Goal: Check status: Check status

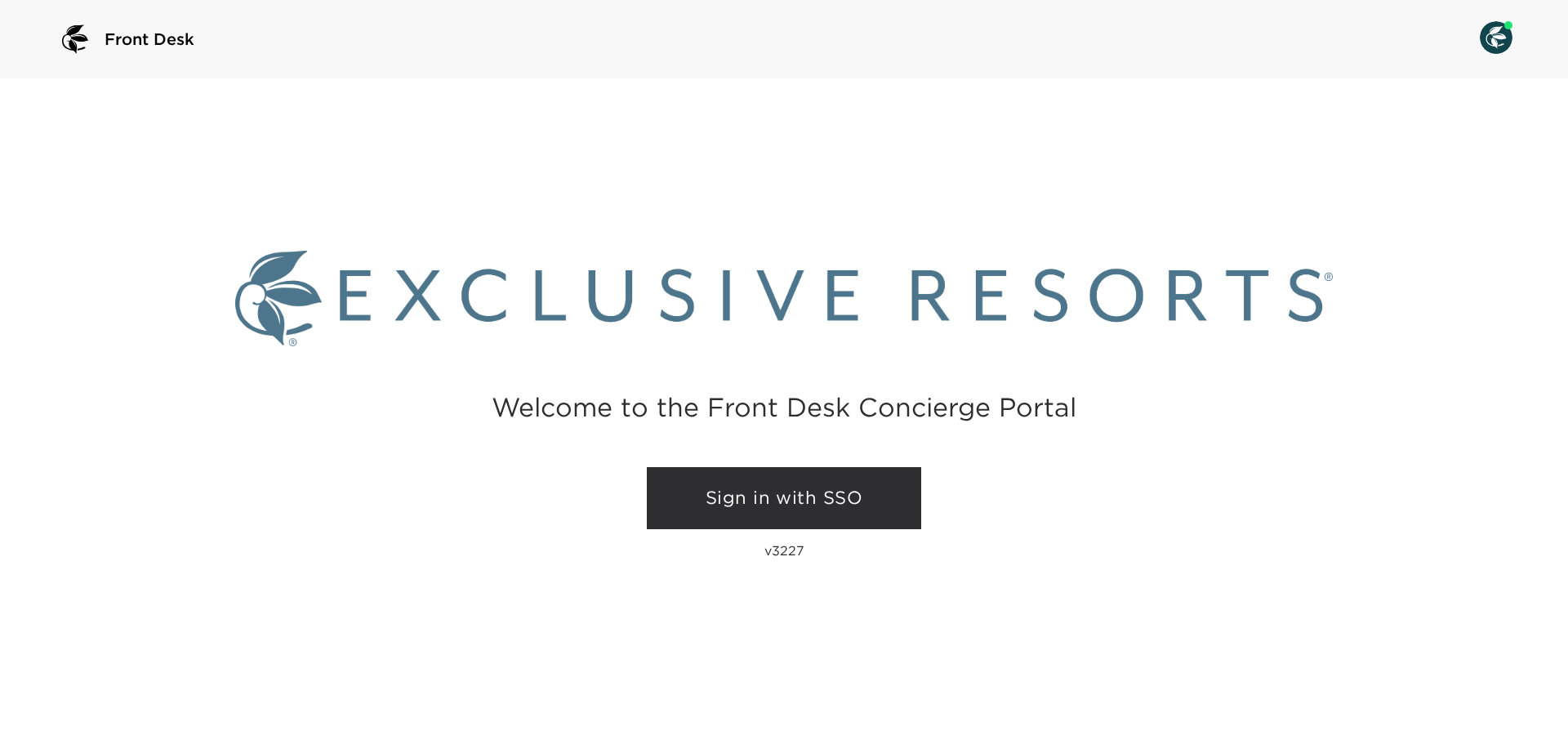
click at [757, 497] on link "Sign in with SSO" at bounding box center [784, 498] width 274 height 62
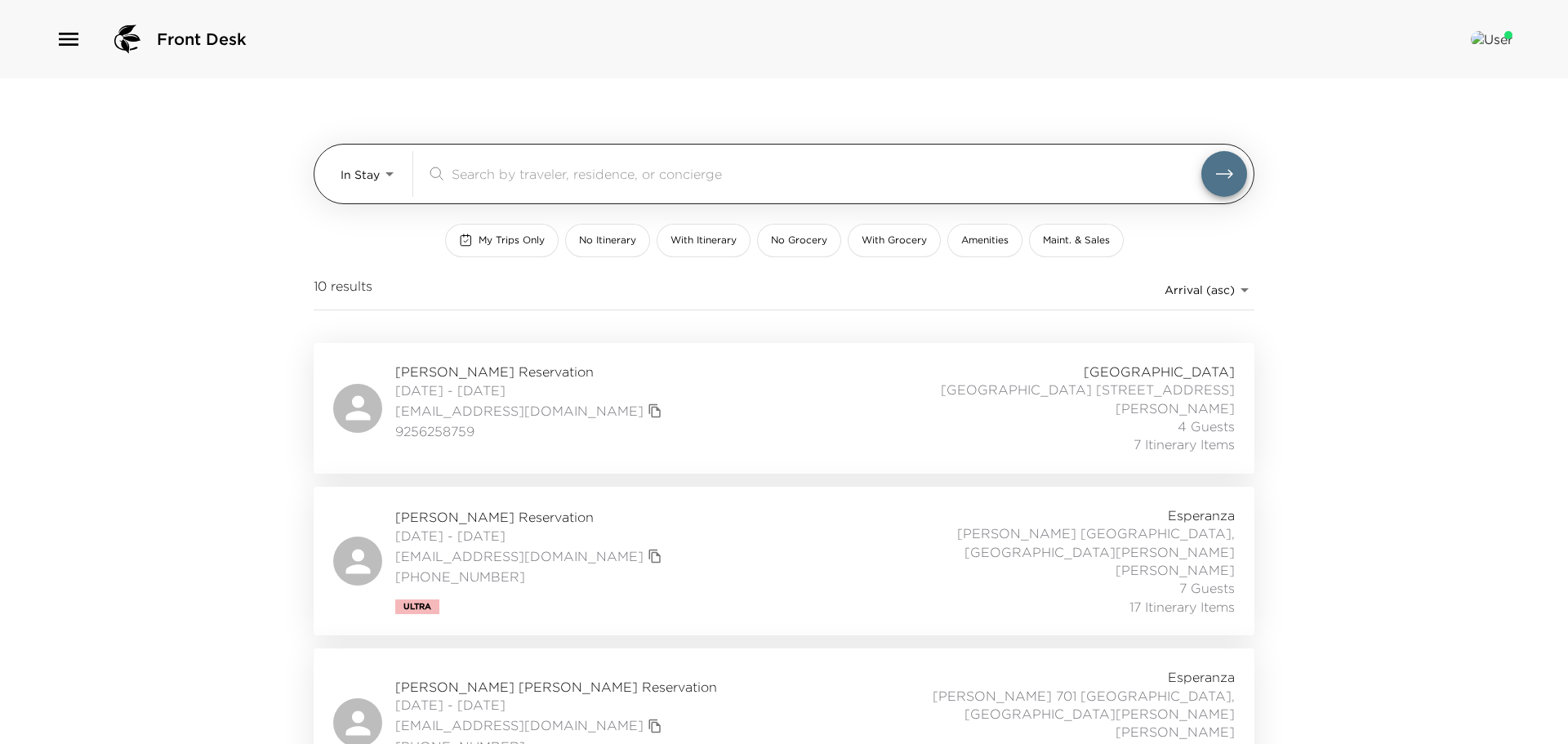
click at [383, 168] on body "Front Desk In Stay In-Stay ​ My Trips Only No Itinerary With Itinerary No Groce…" at bounding box center [784, 372] width 1568 height 744
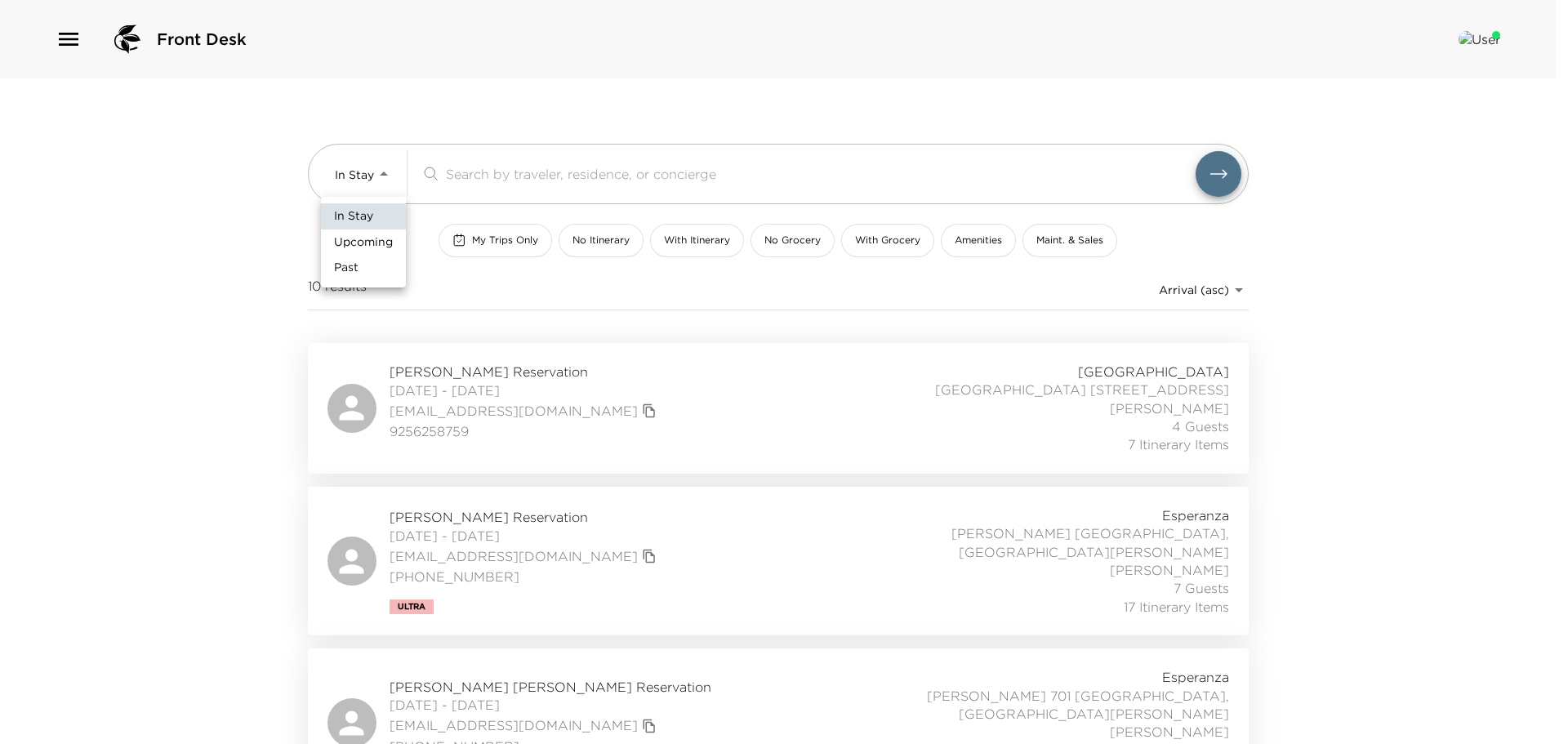
click at [365, 246] on span "Upcoming" at bounding box center [363, 242] width 59 height 16
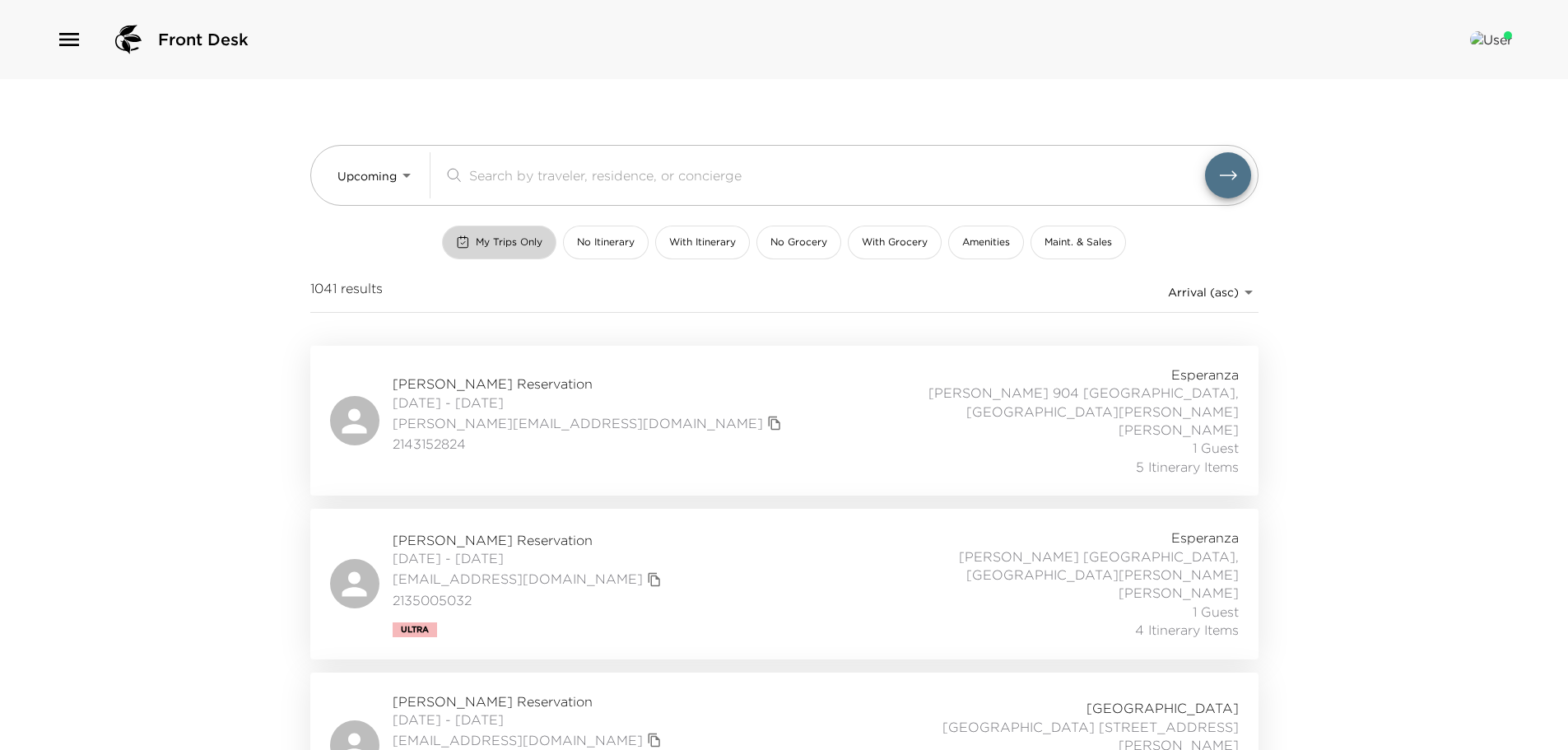
click at [518, 240] on span "My Trips Only" at bounding box center [509, 242] width 67 height 14
click at [549, 375] on span "Shilpi Gowda Reservation" at bounding box center [589, 384] width 393 height 18
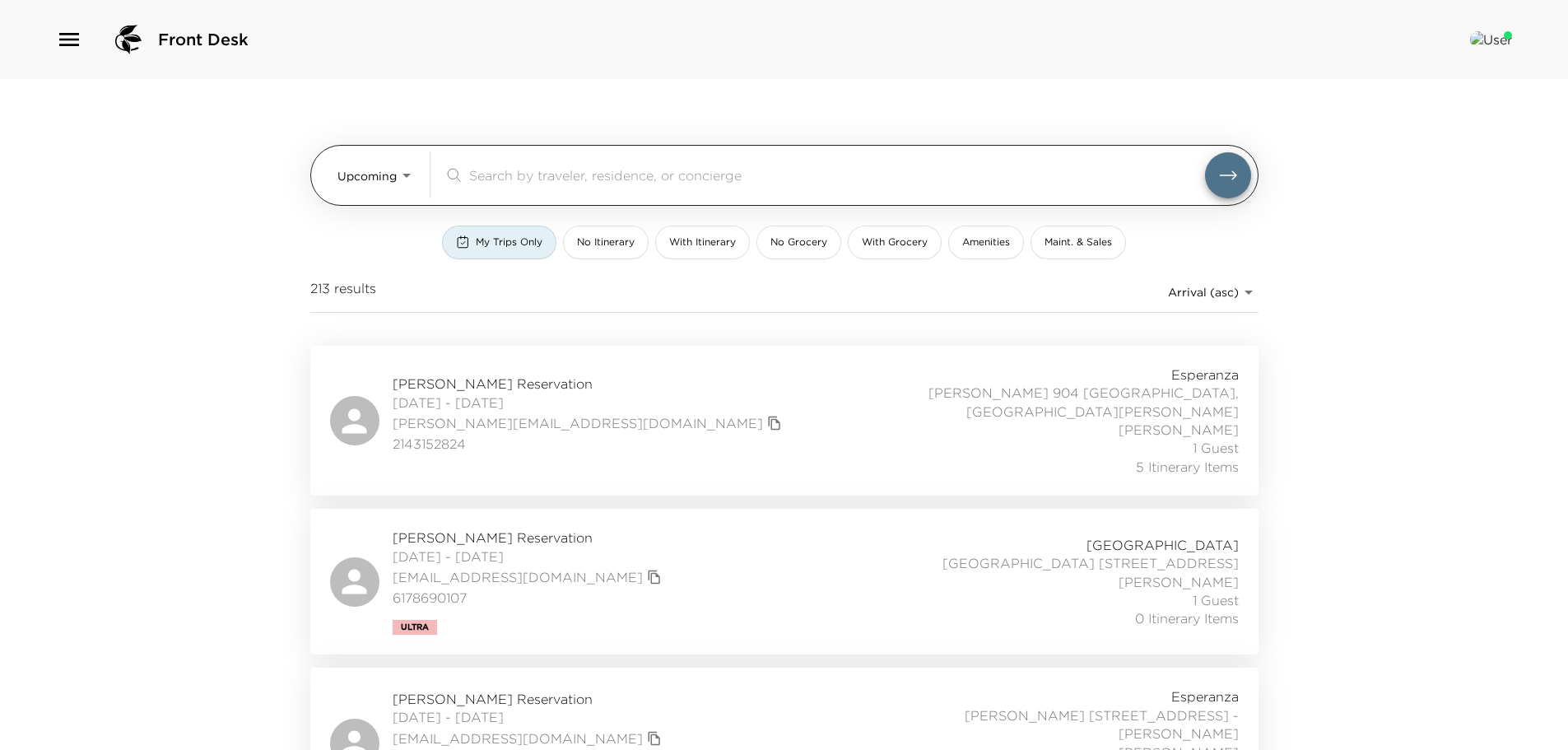
click at [408, 176] on body "Front Desk Upcoming Upcoming ​ My Trips Only No Itinerary With Itinerary No Gro…" at bounding box center [784, 375] width 1568 height 750
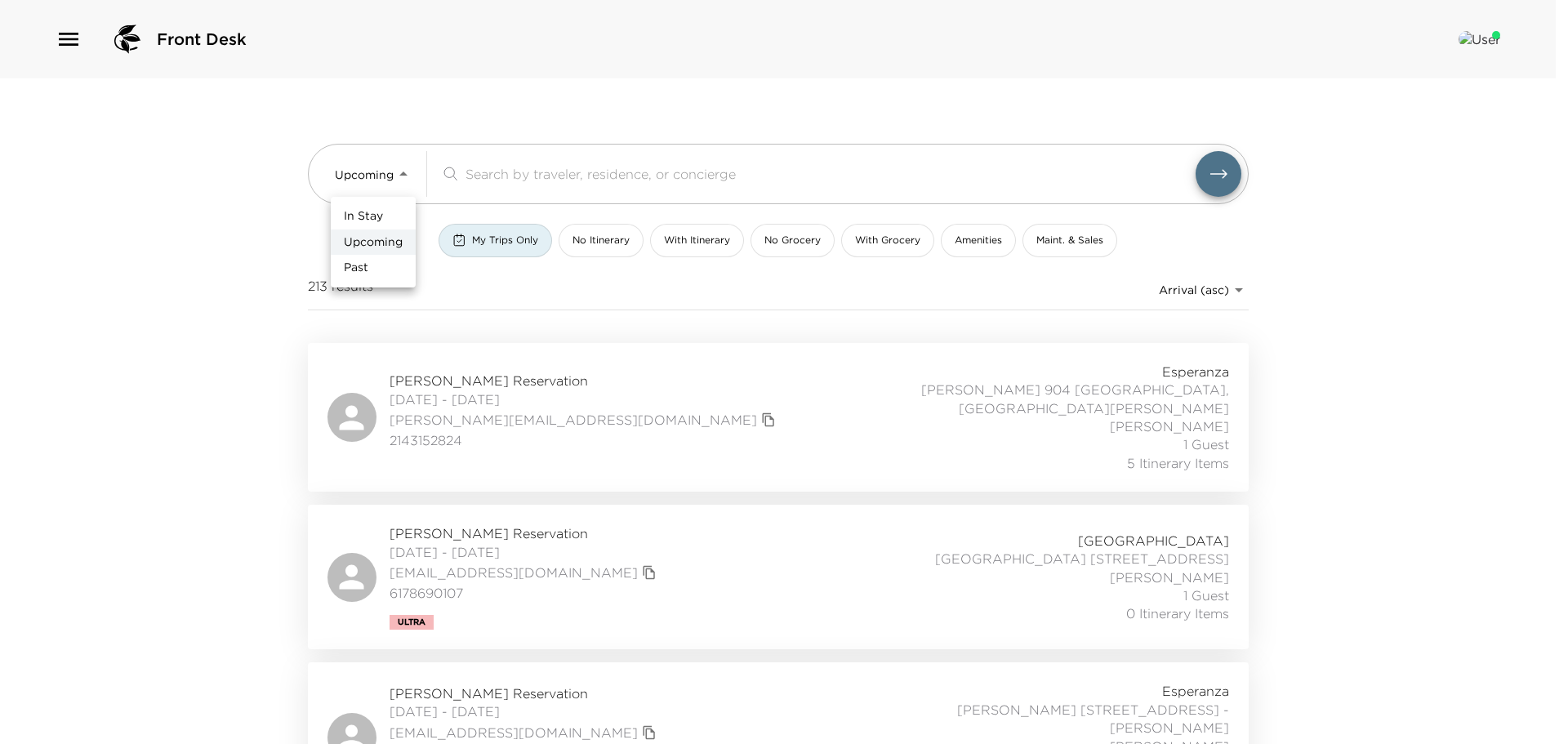
click at [376, 216] on span "In Stay" at bounding box center [363, 216] width 39 height 16
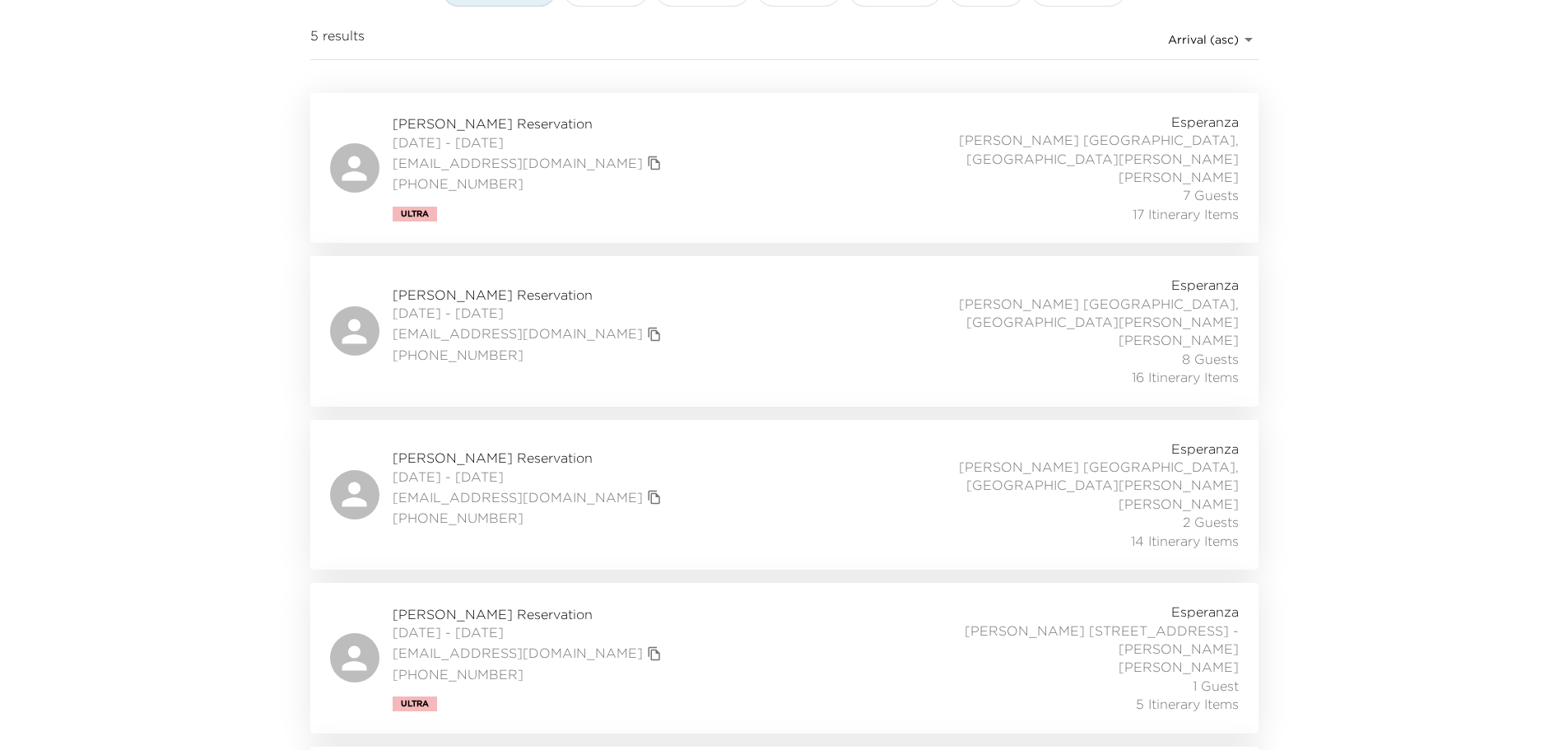
scroll to position [336, 0]
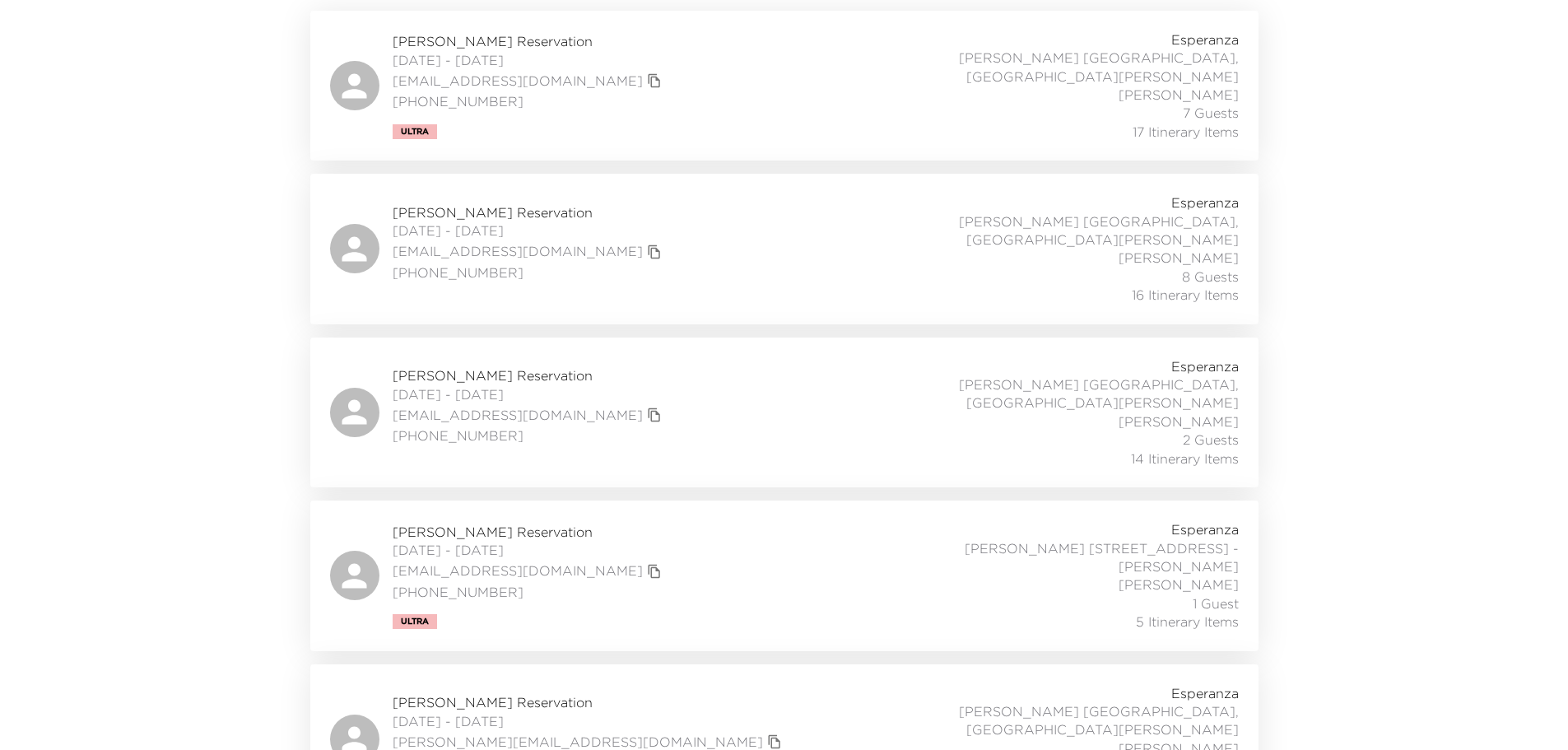
click at [621, 685] on div "Aimee Elliott Reservation 08/29/2025 - 09/01/2025 aimee@retsusa.com 949.548.210…" at bounding box center [784, 740] width 909 height 110
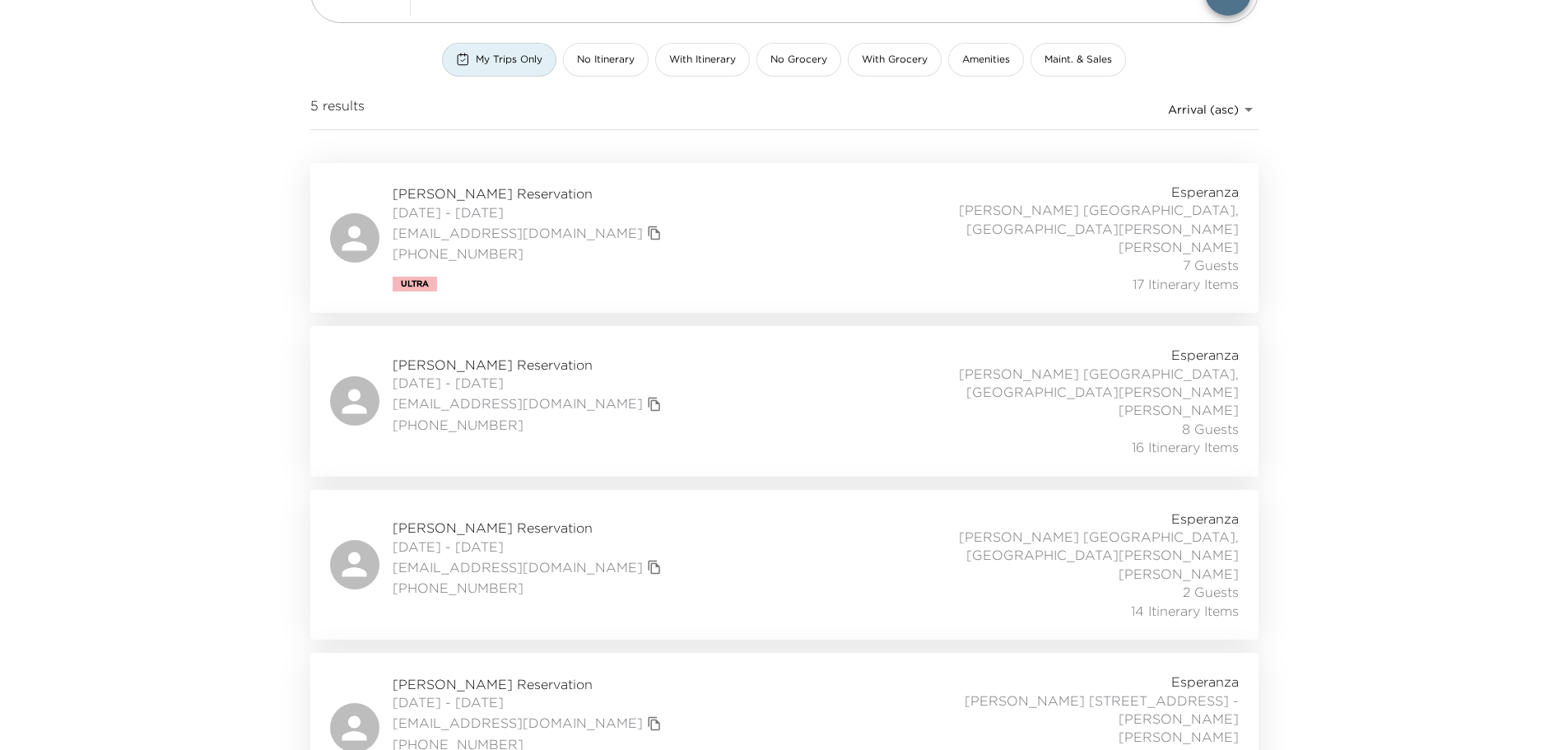
scroll to position [0, 0]
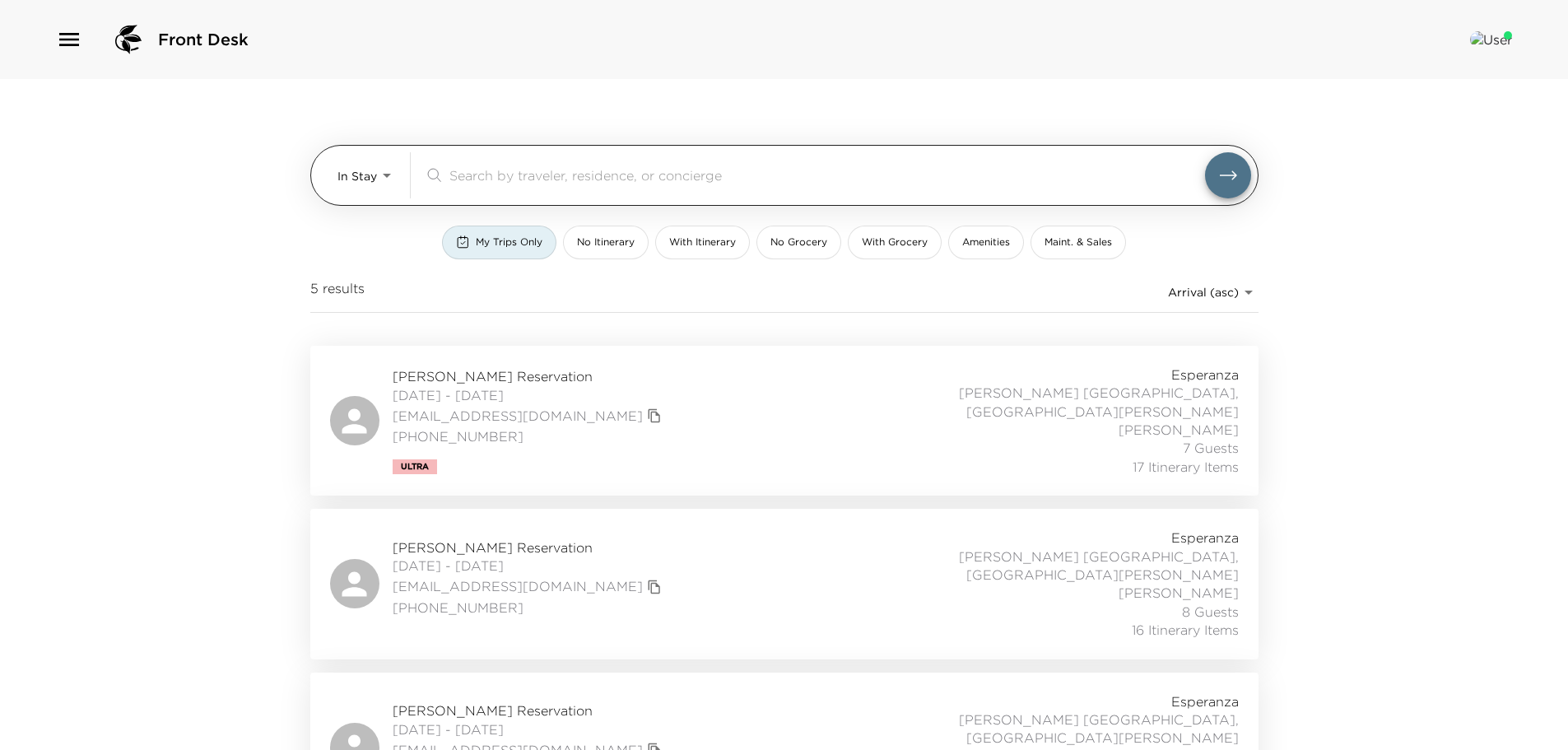
click at [387, 171] on body "Front Desk In Stay In-Stay ​ My Trips Only No Itinerary With Itinerary No Groce…" at bounding box center [784, 375] width 1568 height 750
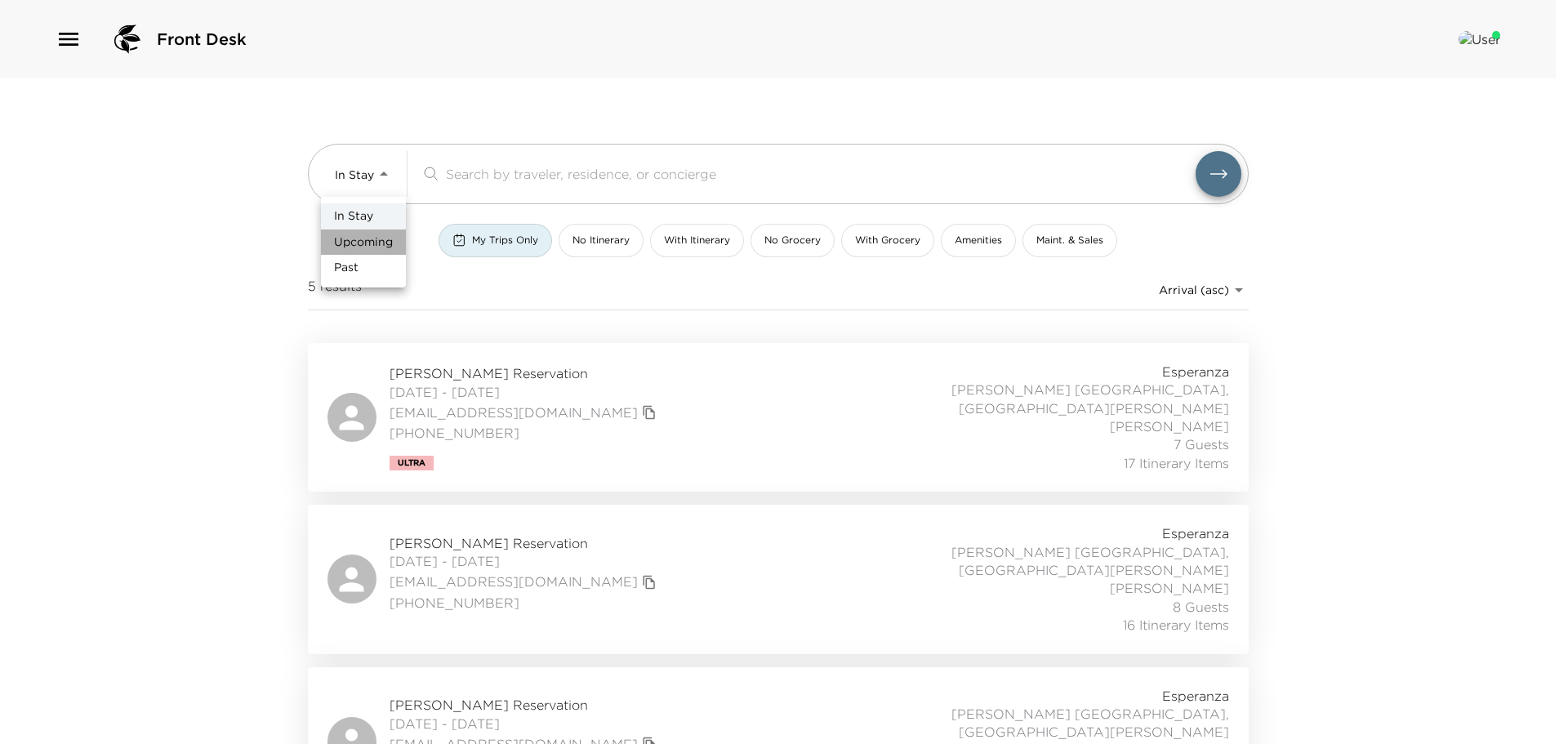
click at [374, 246] on span "Upcoming" at bounding box center [363, 242] width 59 height 16
type input "Upcoming"
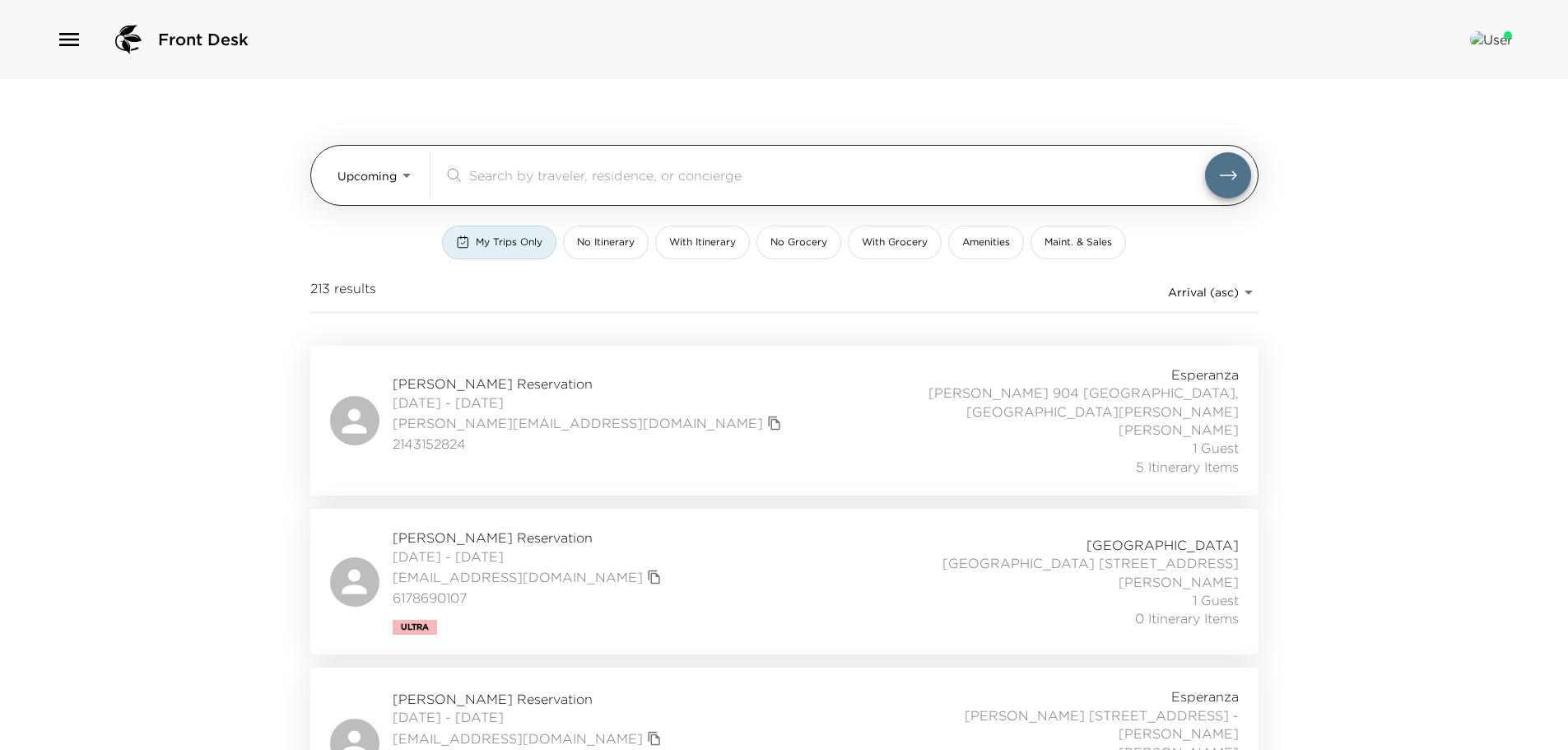
click at [486, 169] on input "search" at bounding box center [837, 175] width 736 height 19
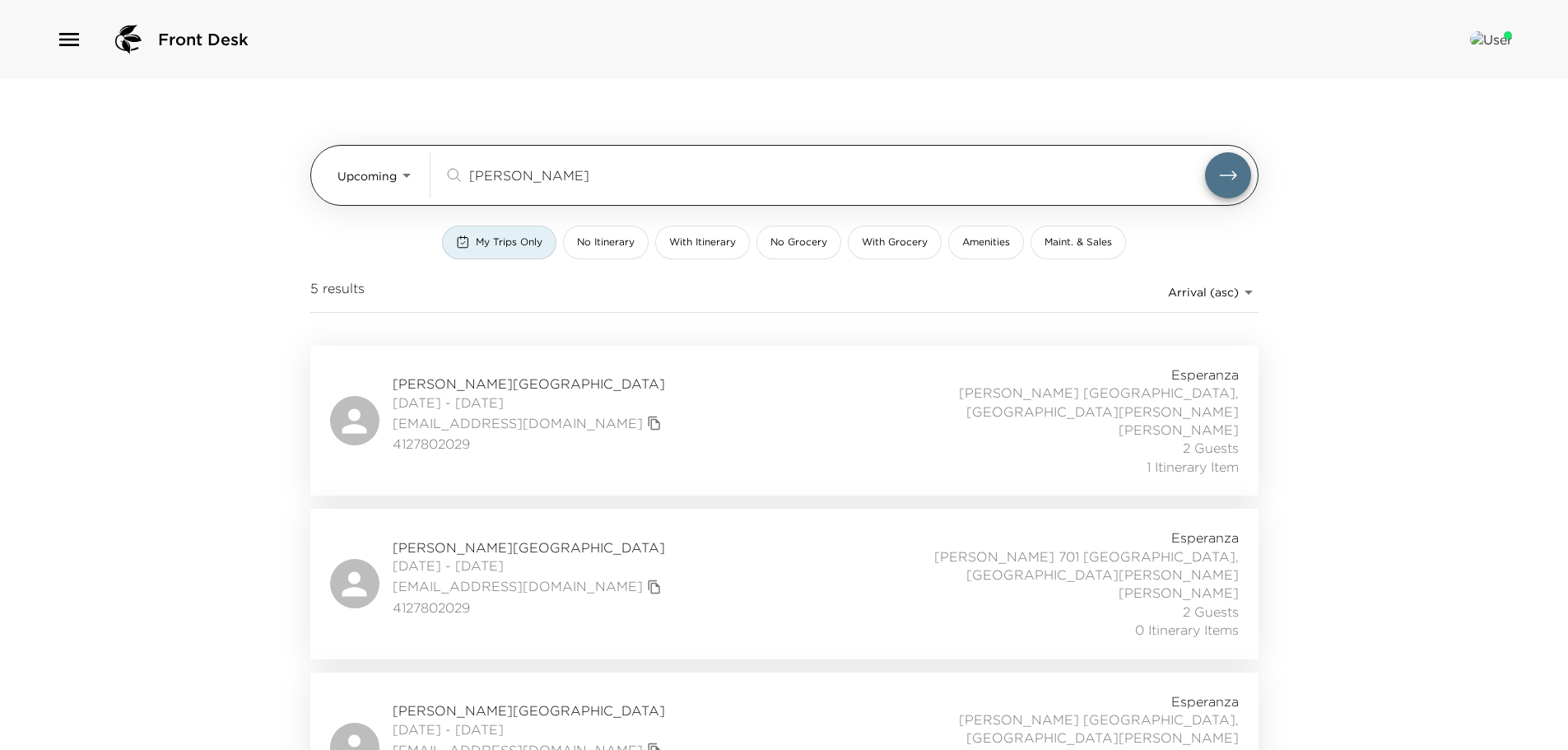
click at [1205, 152] on button "submit" at bounding box center [1228, 175] width 46 height 46
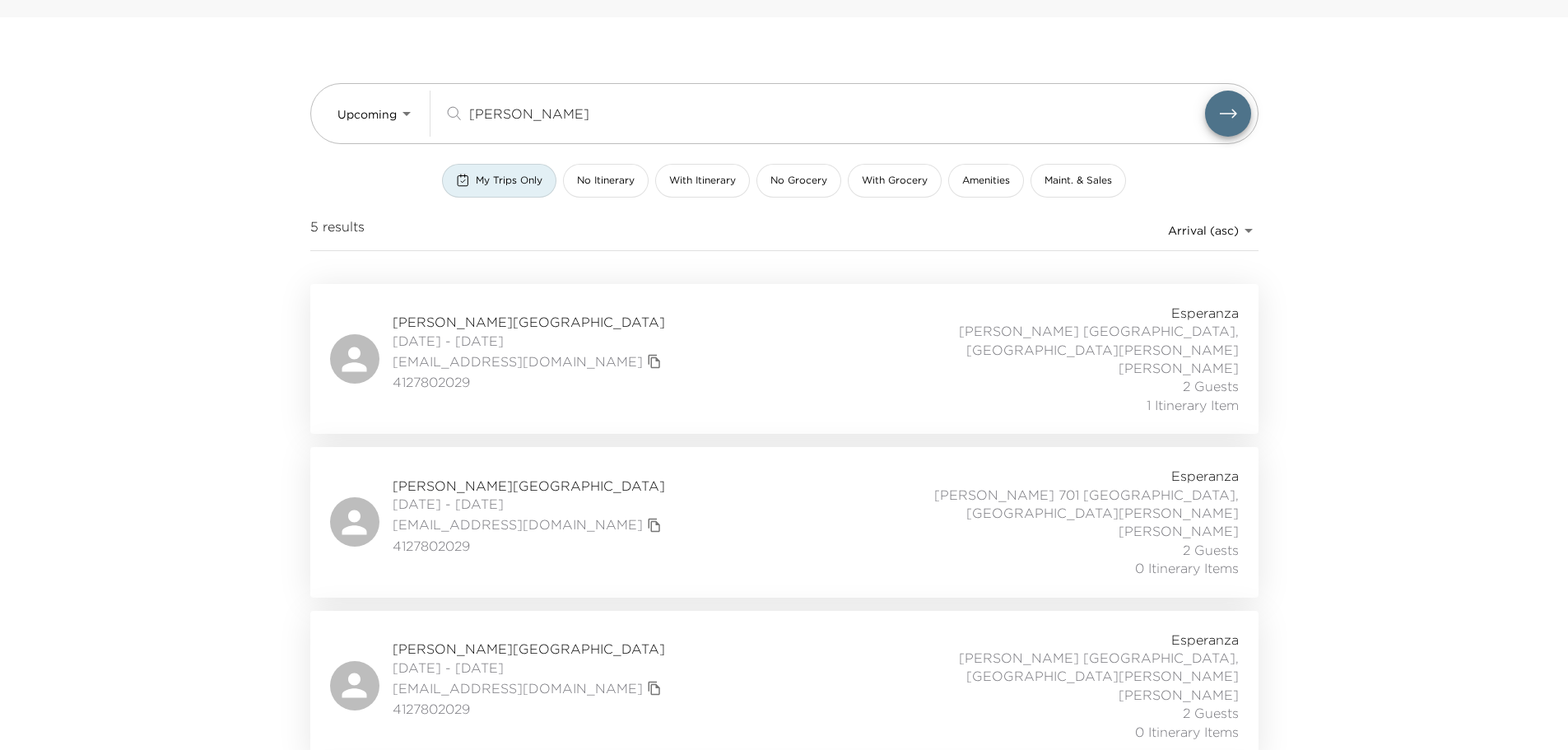
scroll to position [60, 0]
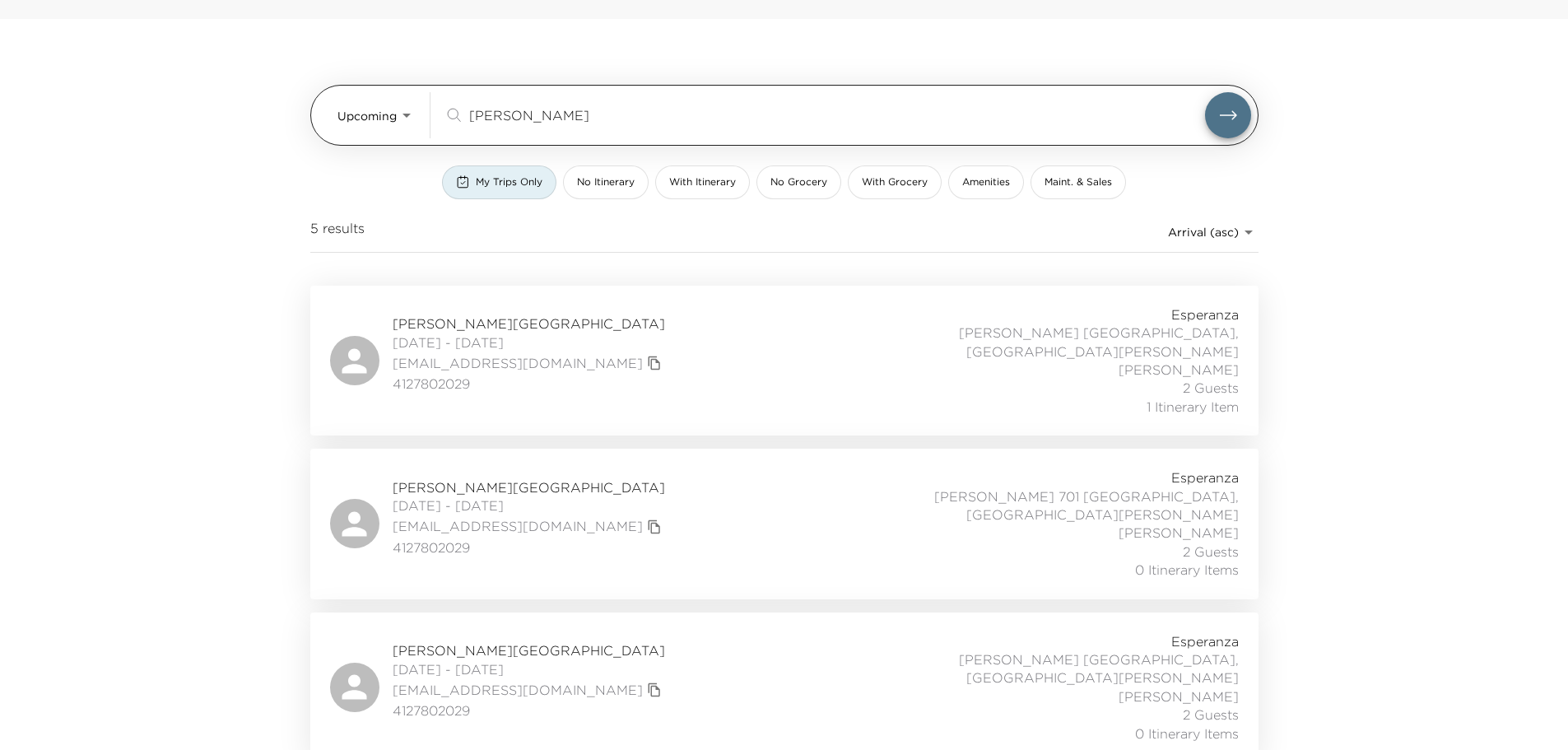
drag, startPoint x: 538, startPoint y: 103, endPoint x: 428, endPoint y: 124, distance: 112.0
click at [428, 124] on div "Upcoming Upcoming walsh ​" at bounding box center [794, 115] width 914 height 46
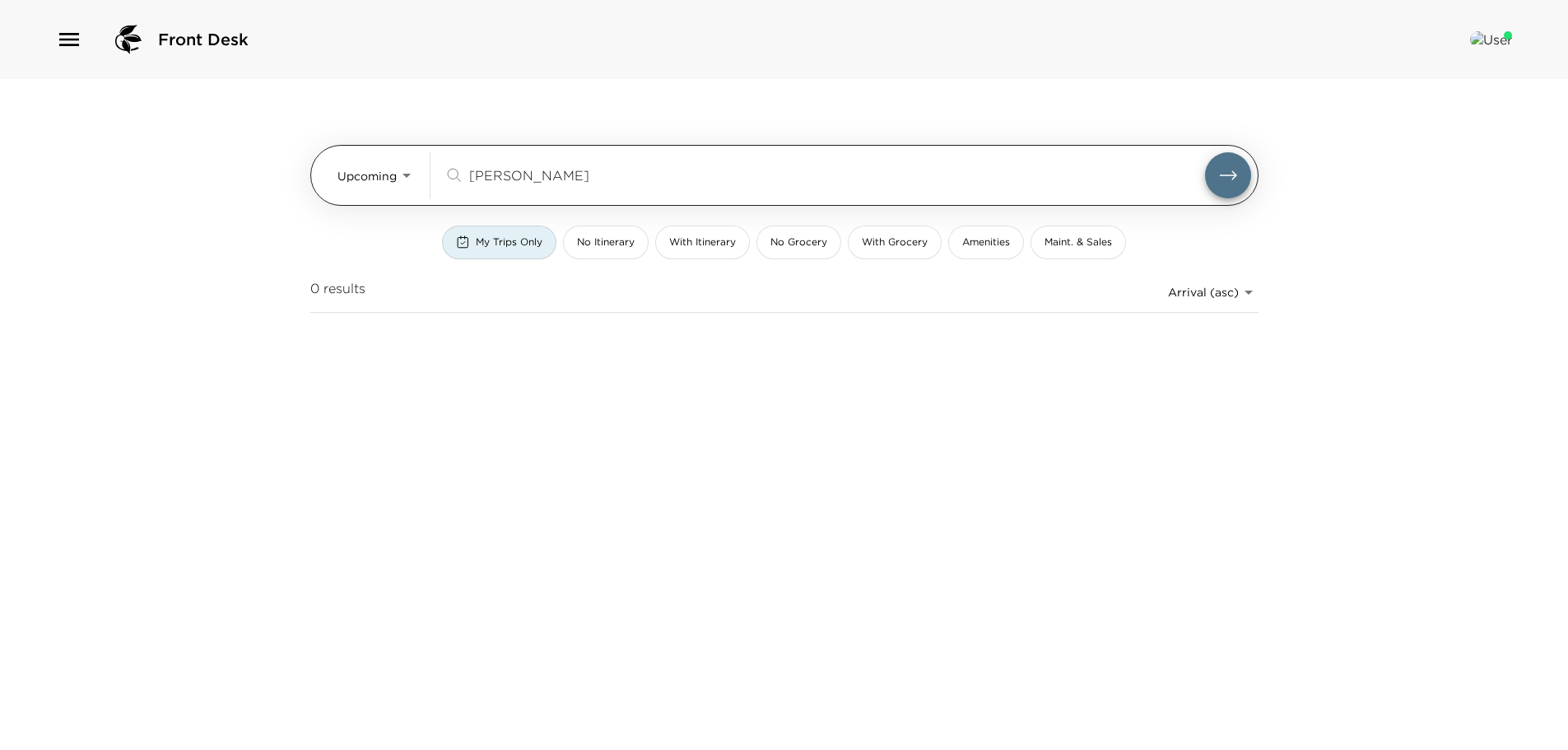
scroll to position [0, 0]
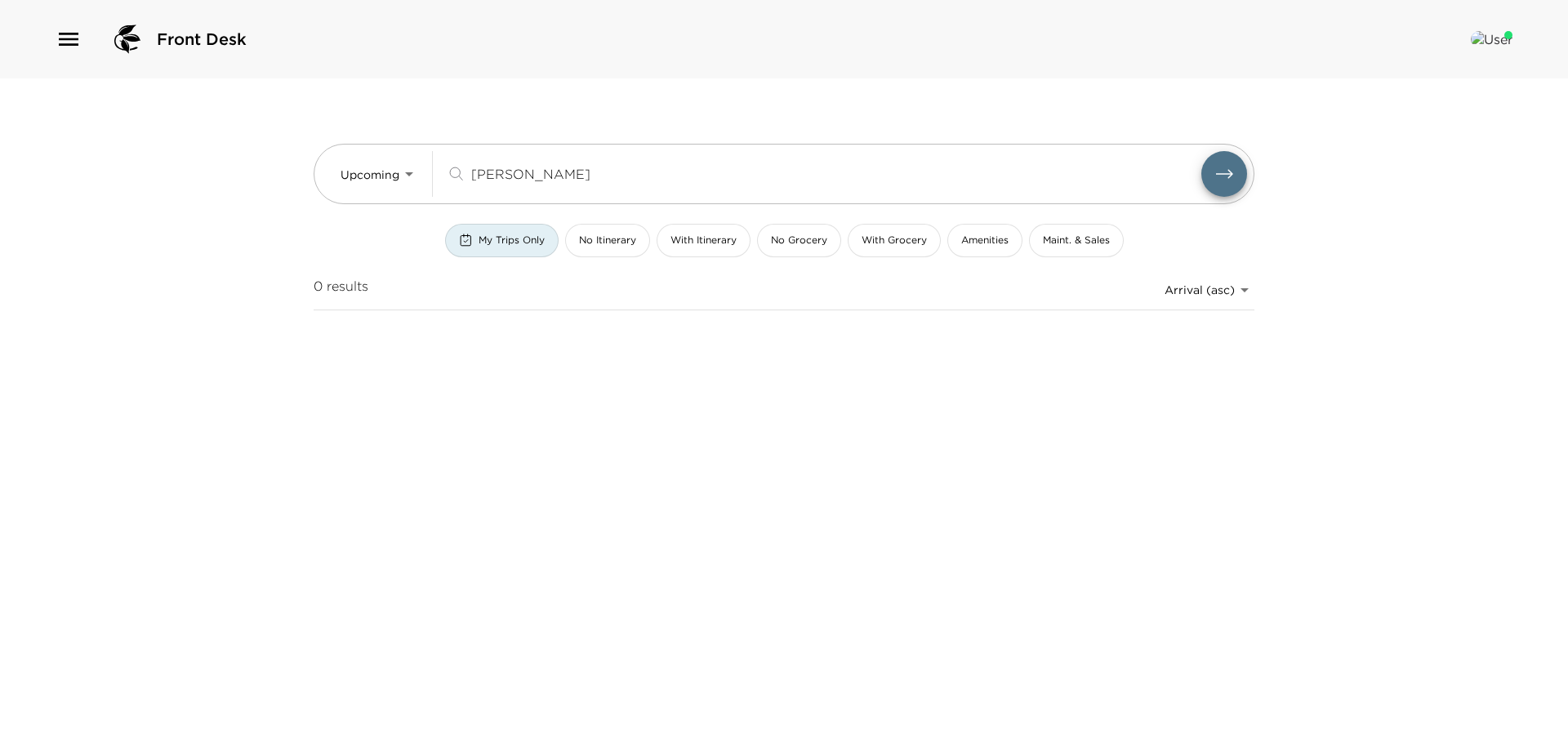
type input "gopin"
click at [472, 252] on button "My Trips Only" at bounding box center [501, 240] width 114 height 33
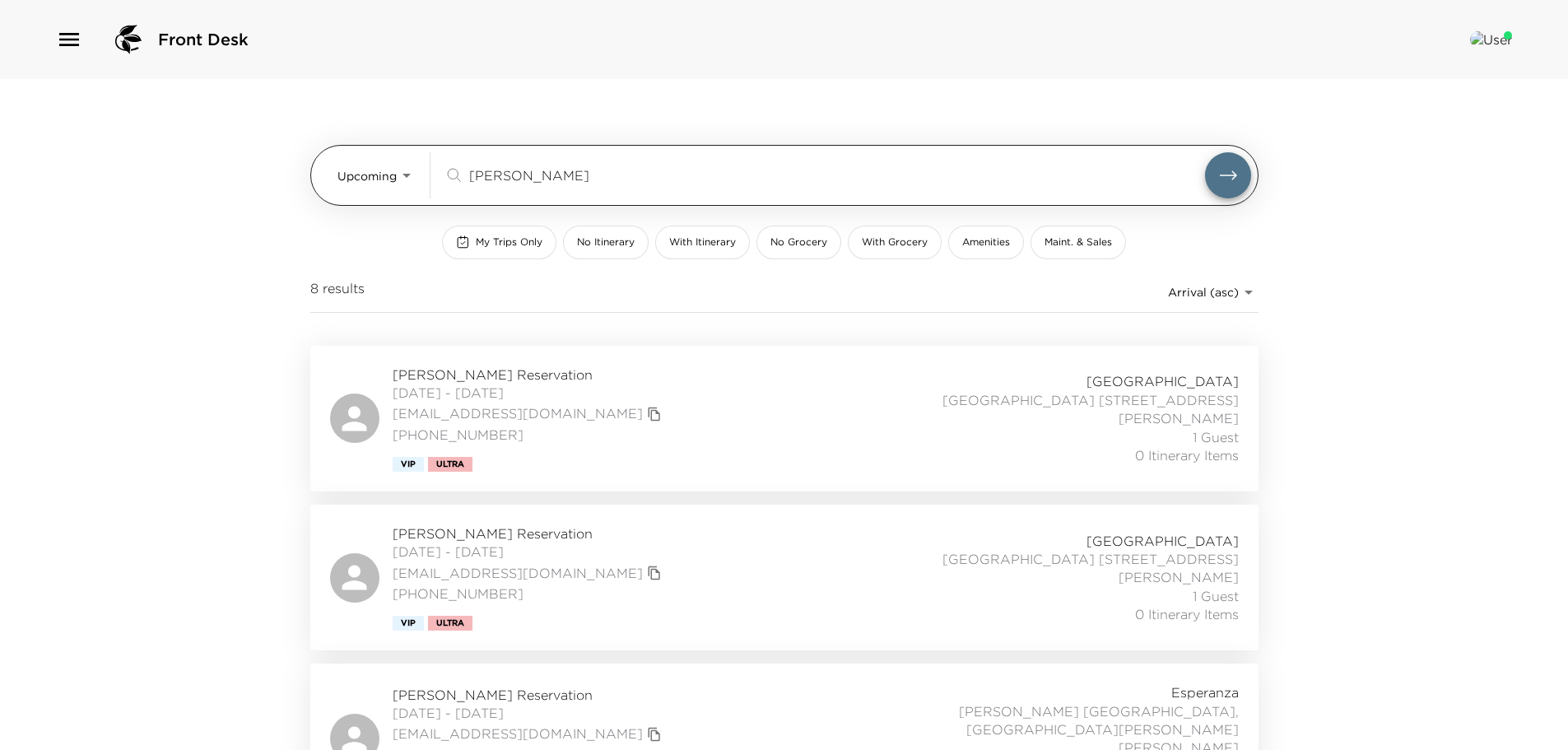
drag, startPoint x: 538, startPoint y: 182, endPoint x: 415, endPoint y: 171, distance: 123.5
click at [415, 171] on div "Upcoming Upcoming gopin ​" at bounding box center [794, 175] width 914 height 46
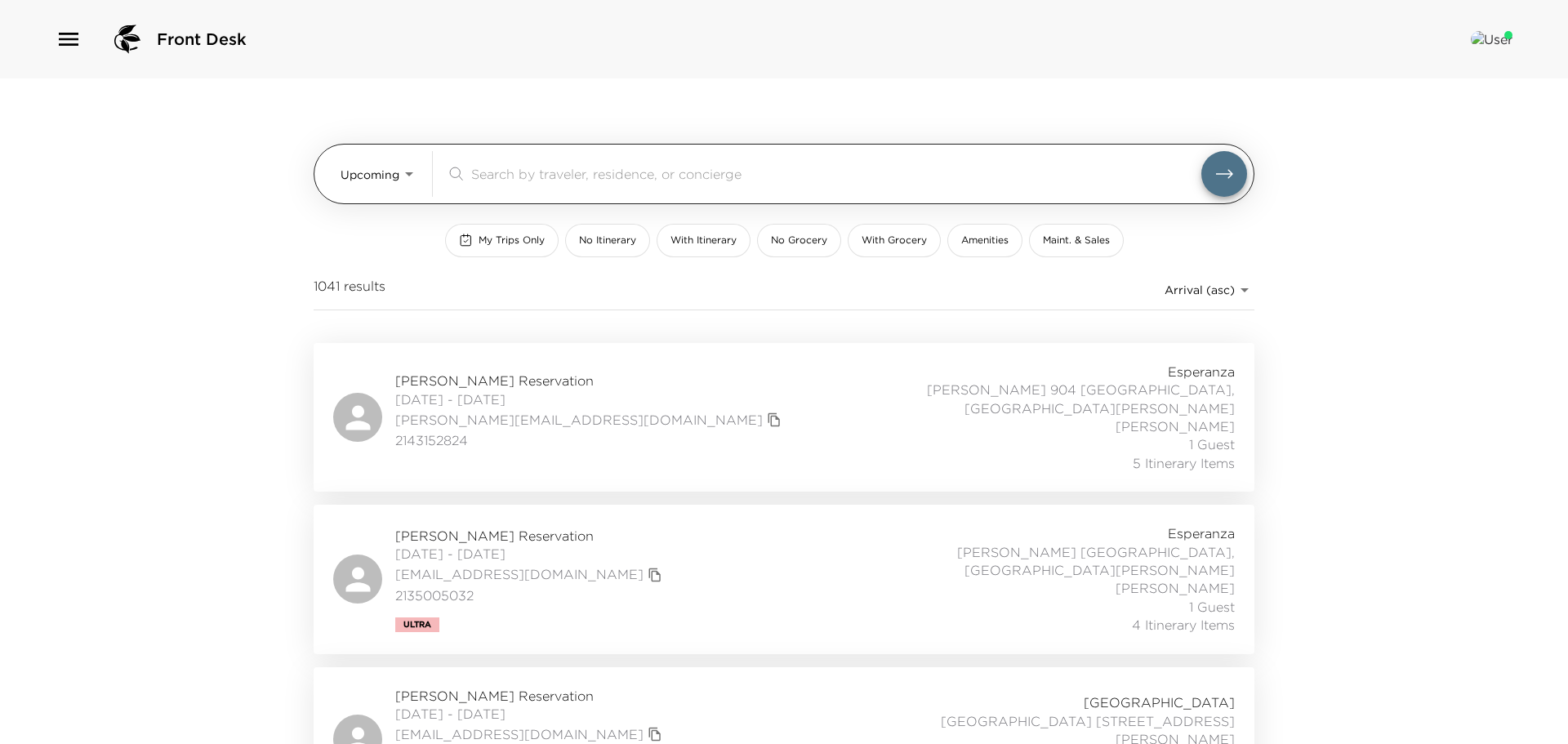
click at [404, 168] on body "Front Desk Upcoming Upcoming ​ My Trips Only No Itinerary With Itinerary No Gro…" at bounding box center [784, 372] width 1568 height 744
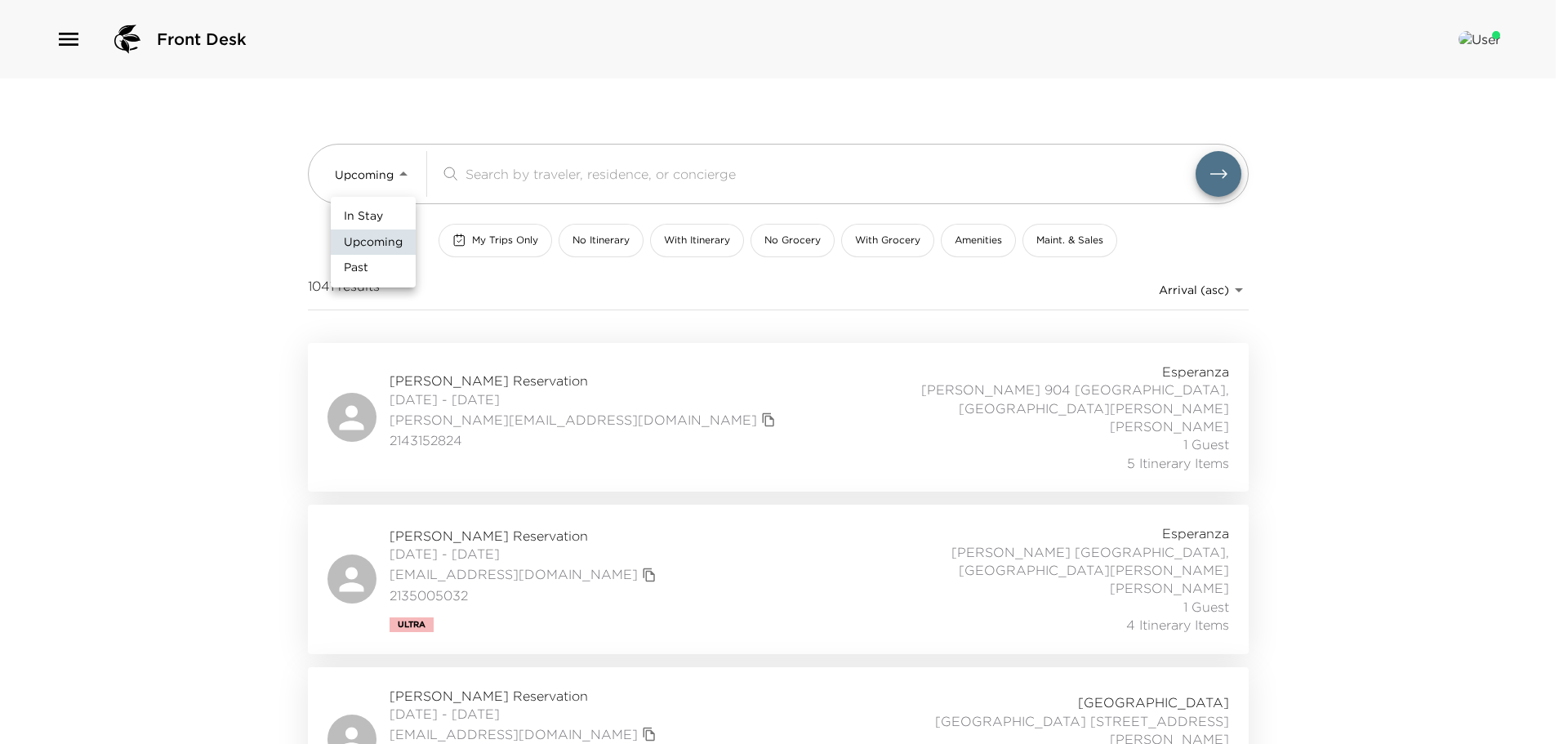
click at [475, 241] on div at bounding box center [784, 372] width 1568 height 744
click at [507, 244] on span "My Trips Only" at bounding box center [505, 240] width 66 height 13
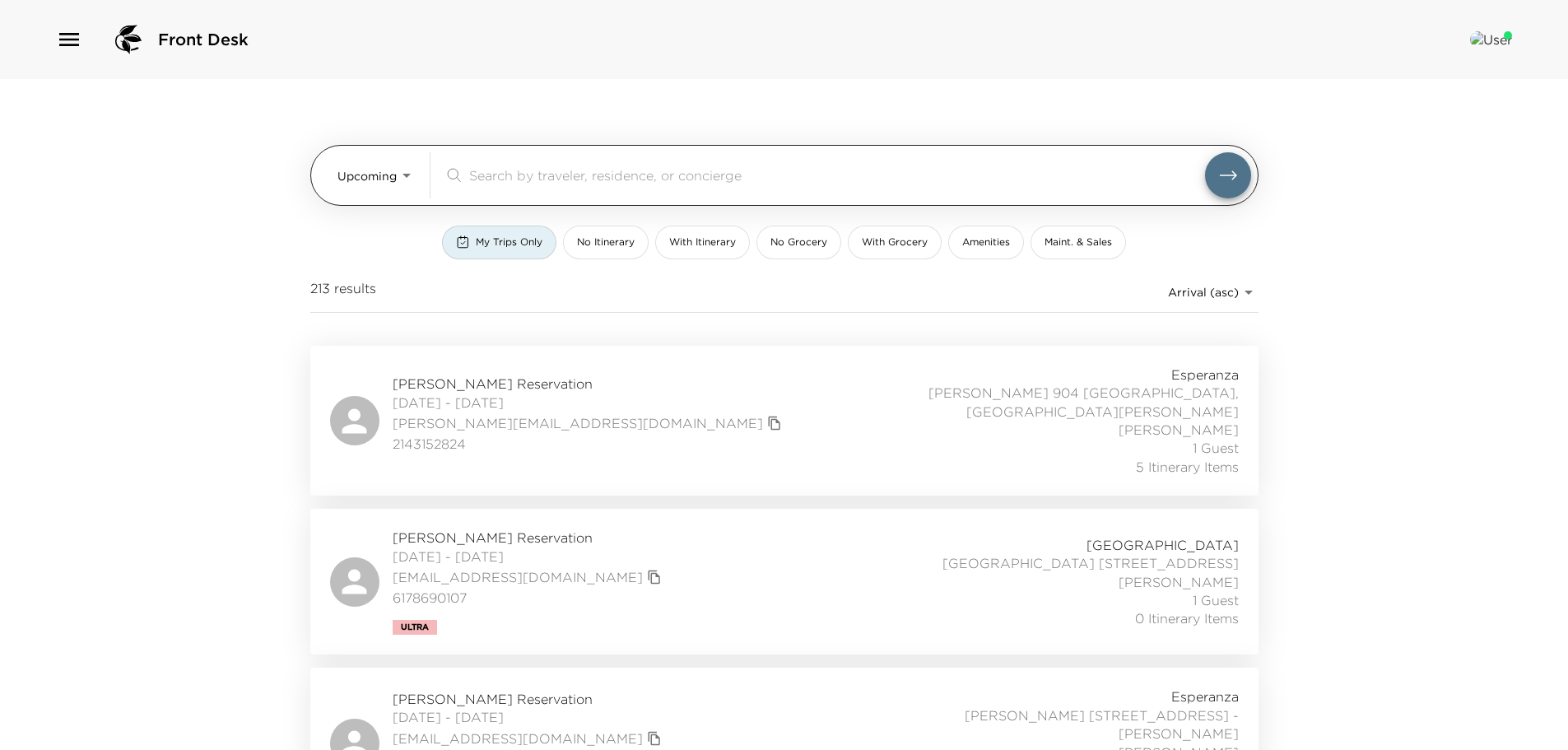
click at [495, 176] on input "search" at bounding box center [837, 175] width 736 height 19
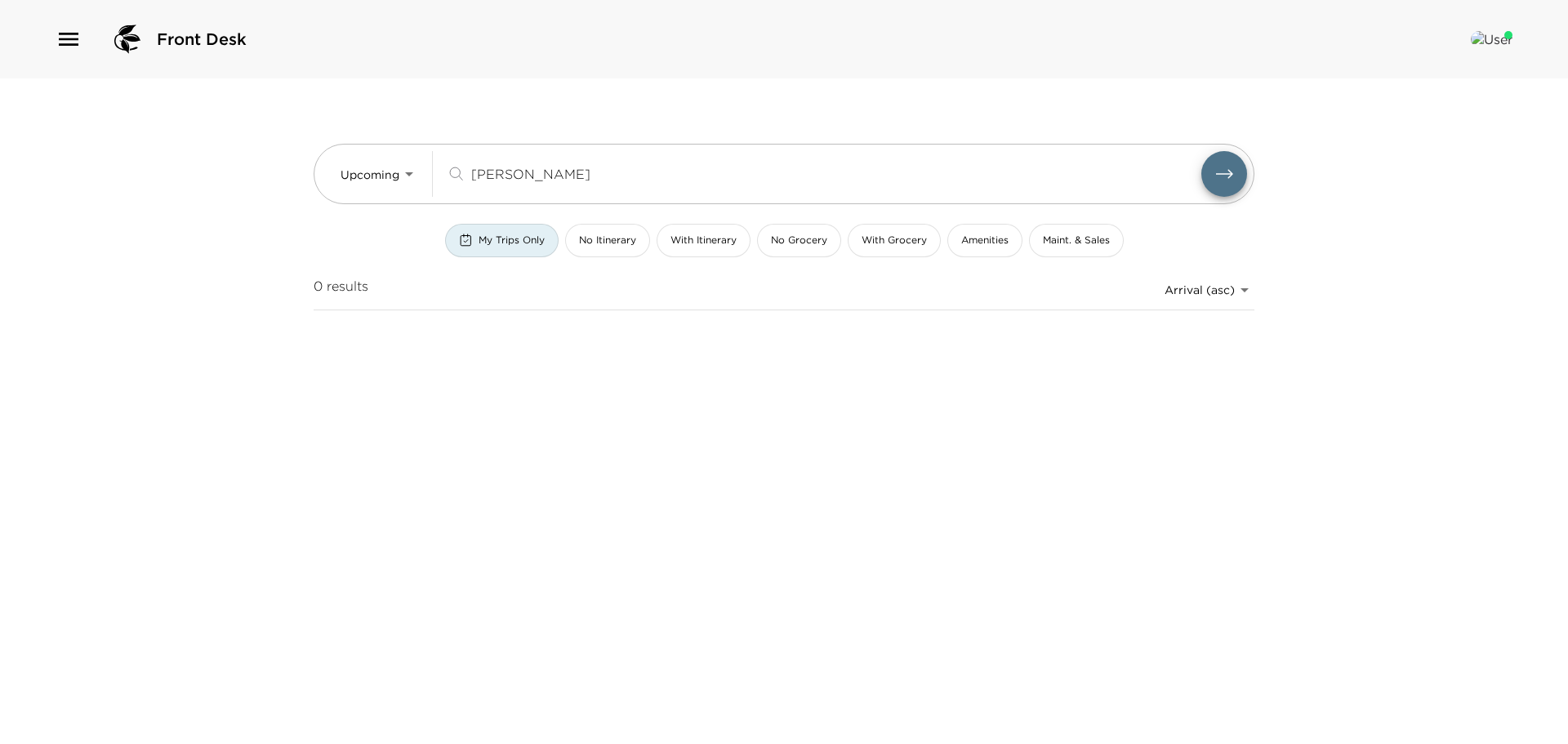
type input "harris"
click at [513, 232] on button "My Trips Only" at bounding box center [501, 240] width 114 height 33
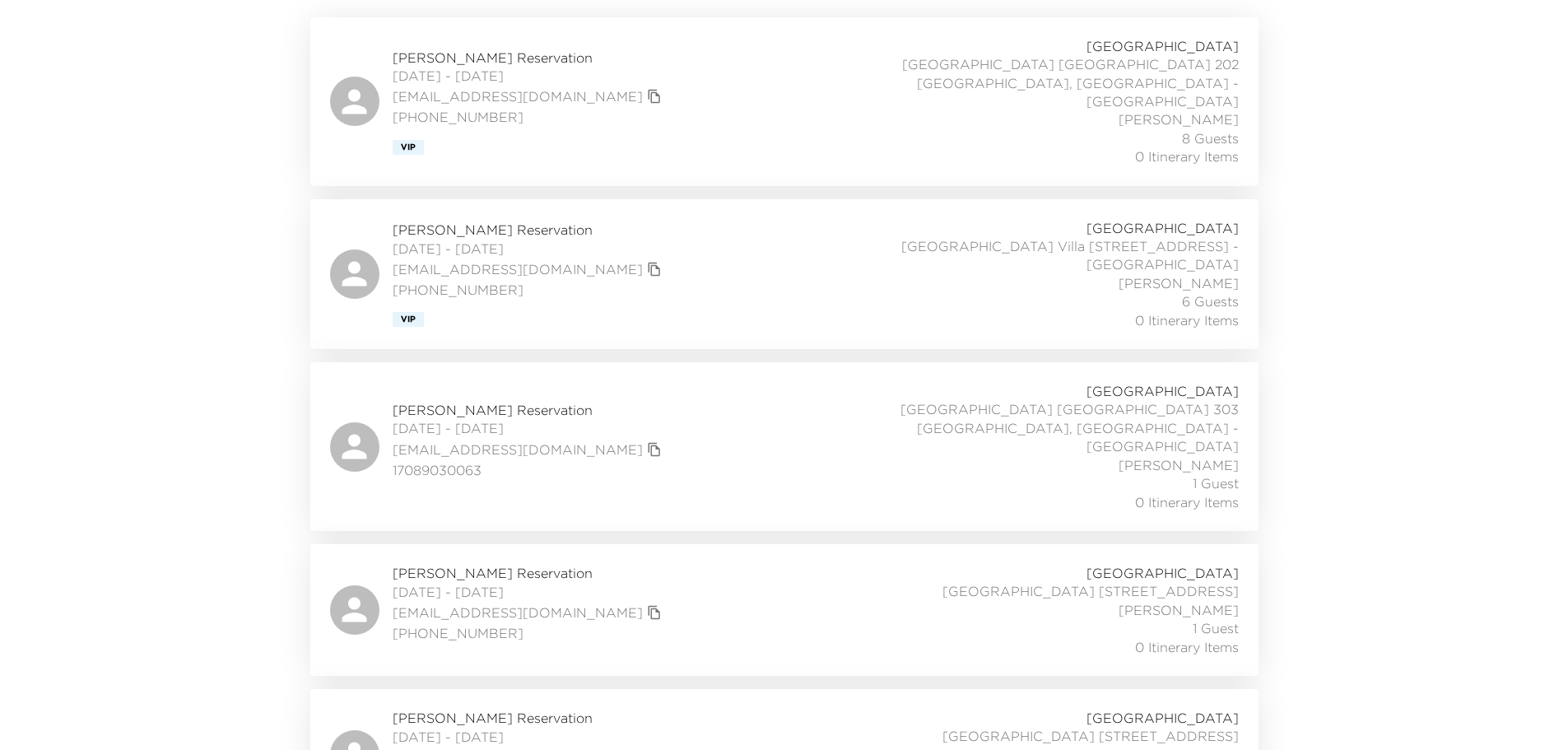
scroll to position [329, 0]
type button "my-trips-only"
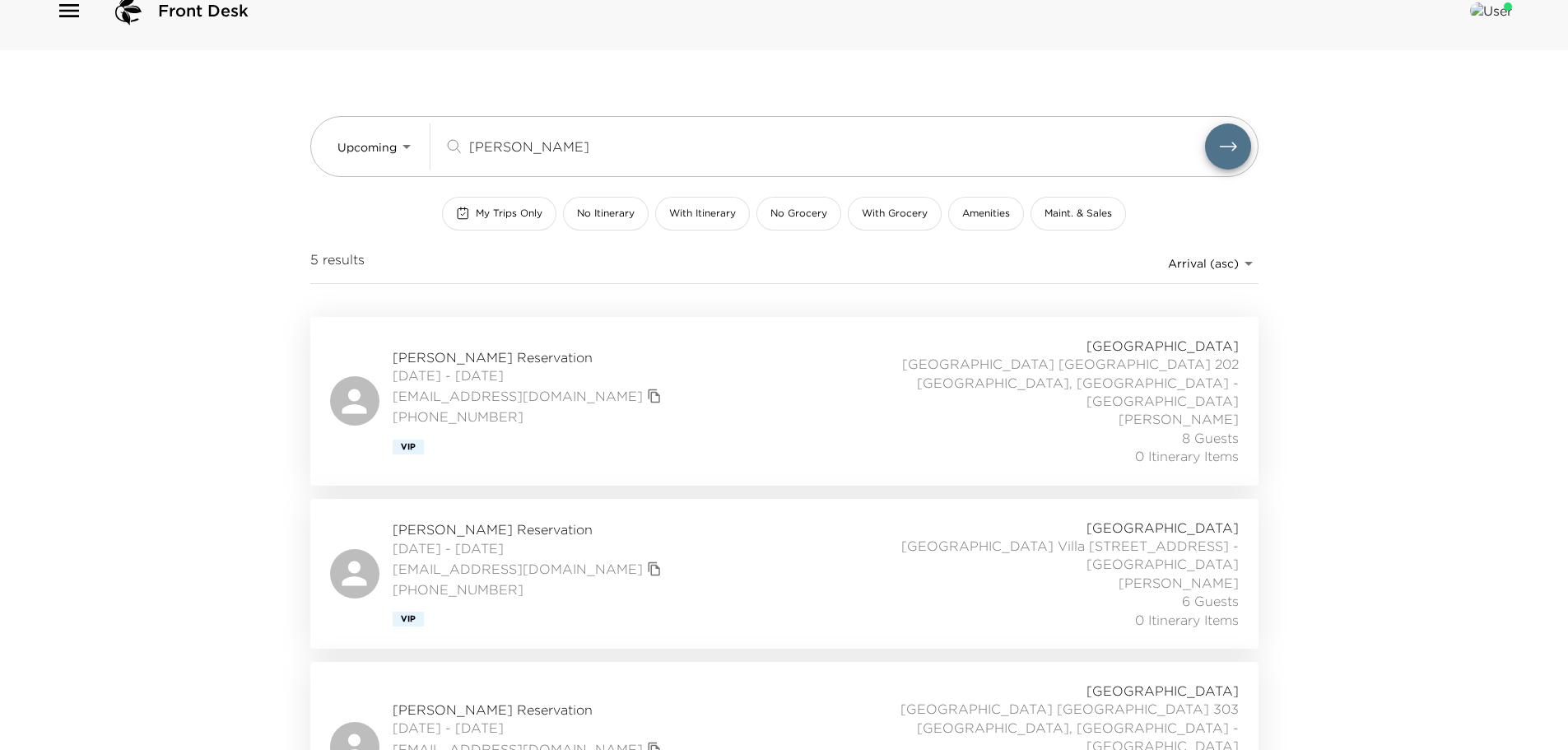
scroll to position [0, 0]
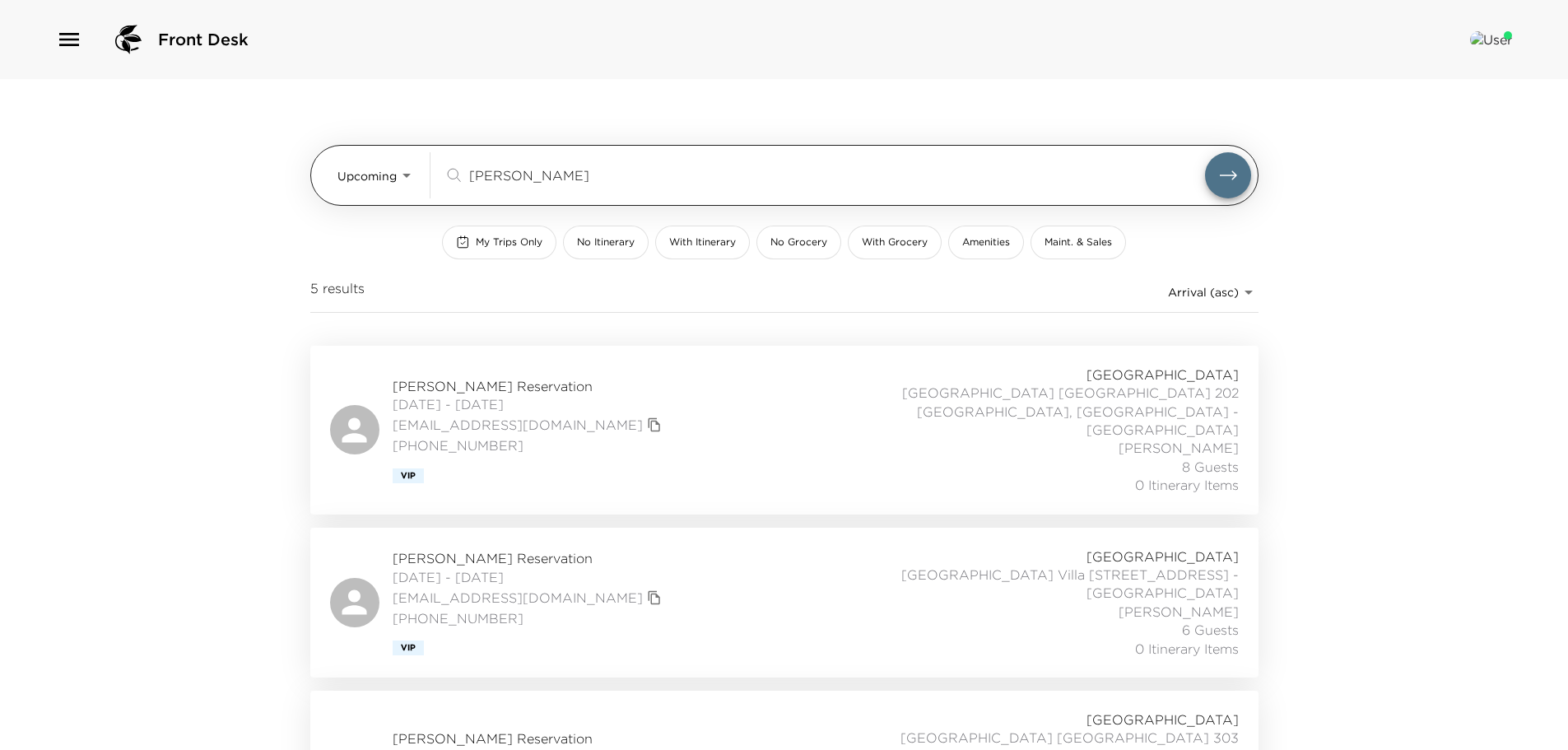
drag, startPoint x: 516, startPoint y: 178, endPoint x: 436, endPoint y: 155, distance: 83.2
click at [436, 155] on div "Upcoming Upcoming harris ​" at bounding box center [794, 175] width 914 height 46
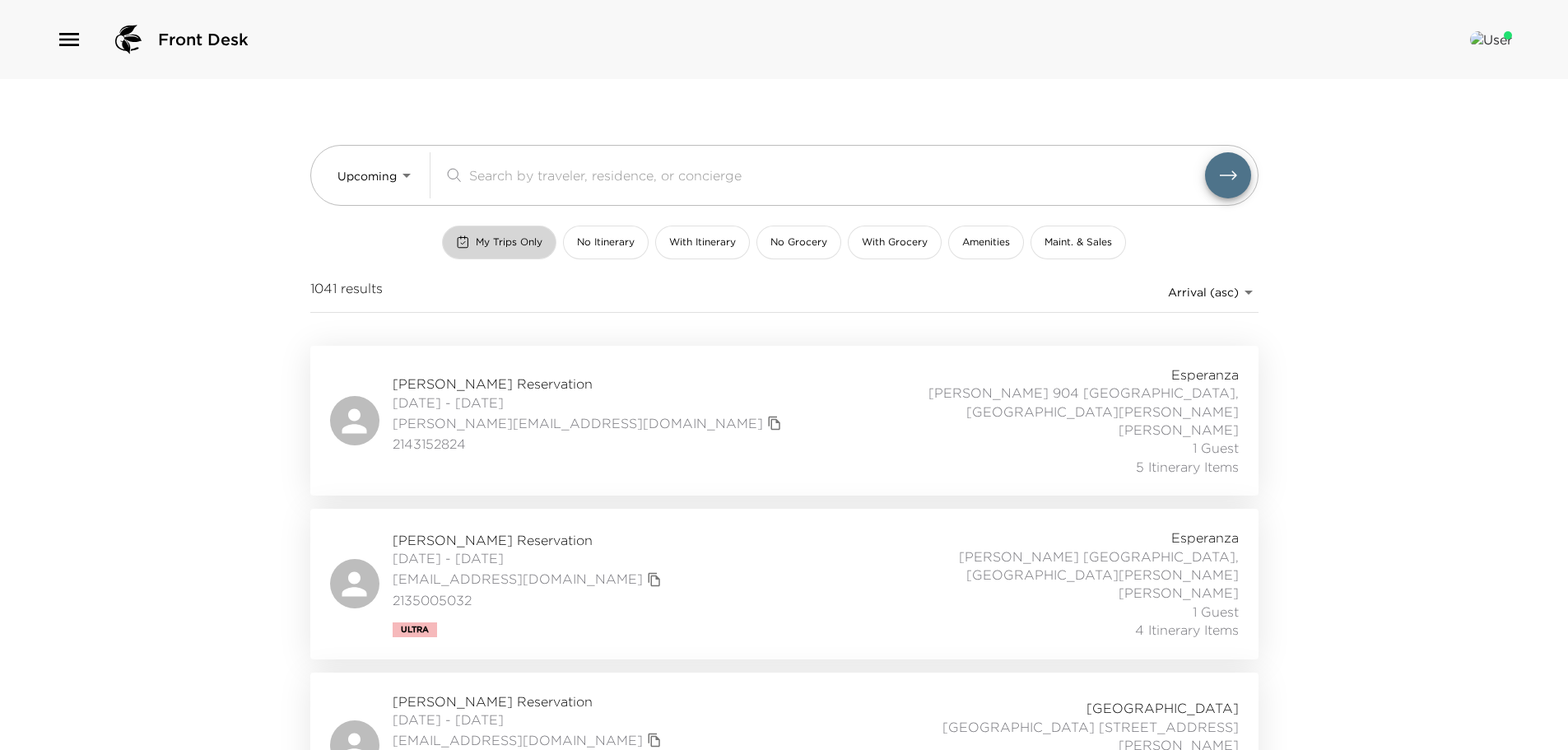
click at [523, 243] on span "My Trips Only" at bounding box center [509, 242] width 67 height 14
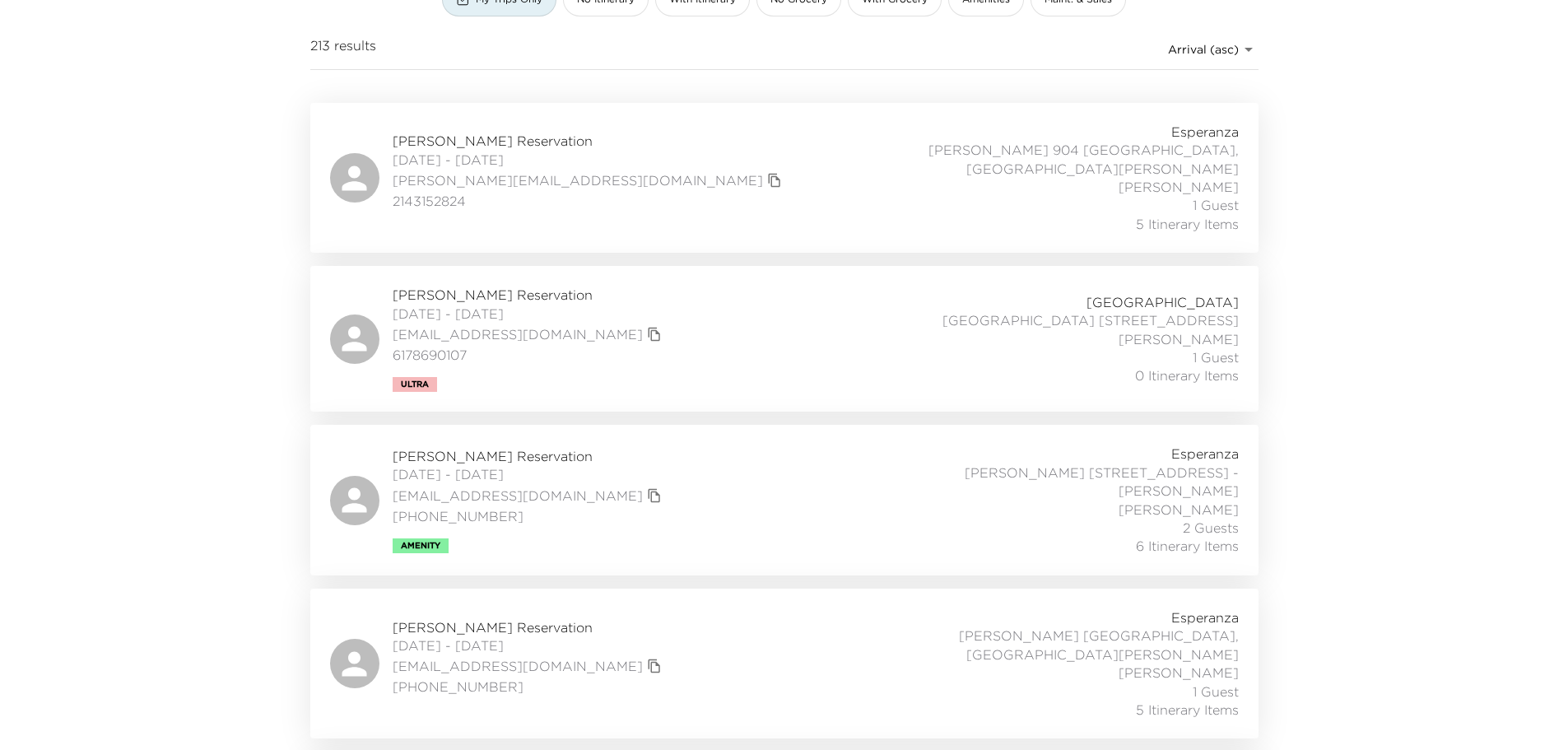
scroll to position [247, 0]
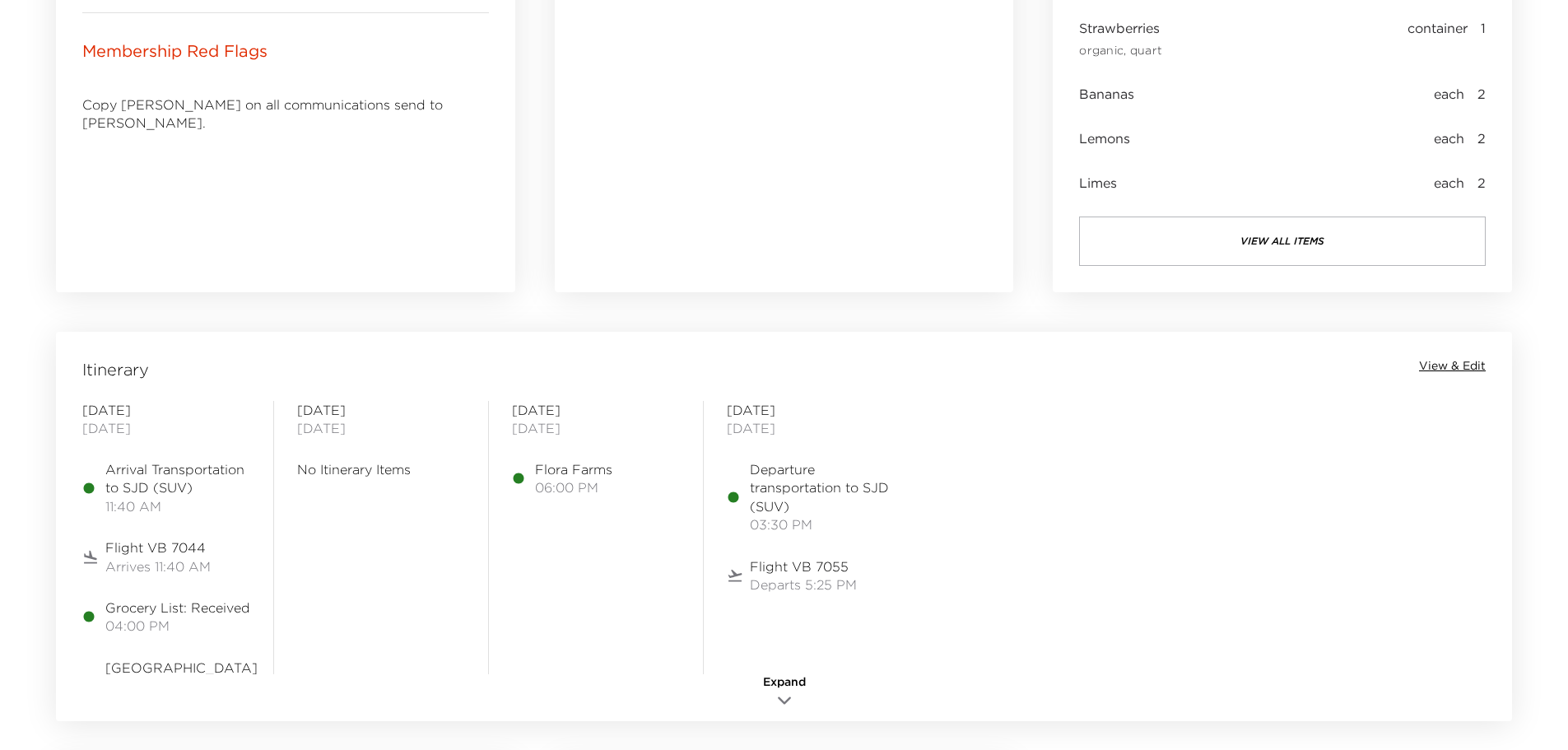
scroll to position [1071, 0]
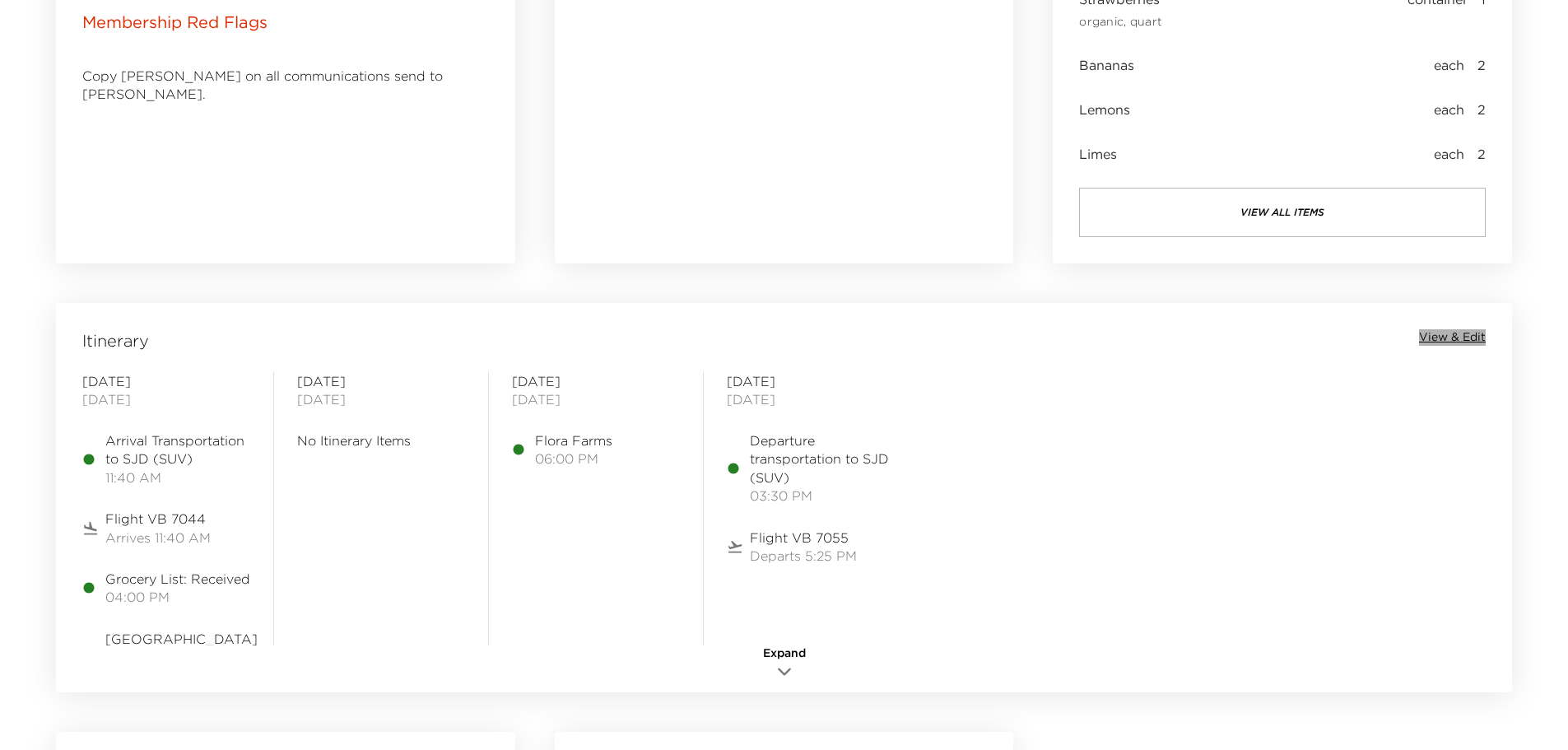
click at [1449, 341] on span "View & Edit" at bounding box center [1453, 337] width 67 height 16
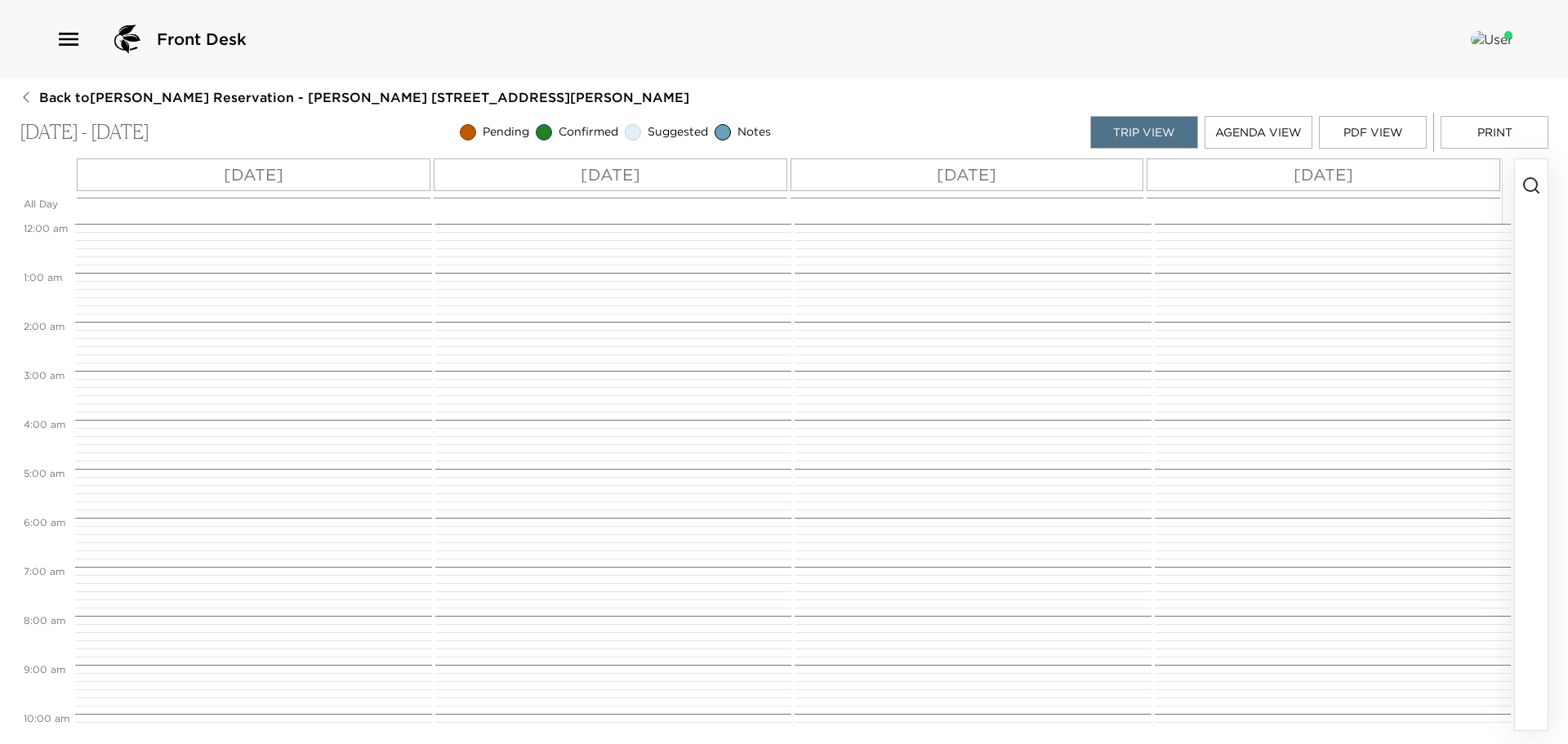
scroll to position [572, 0]
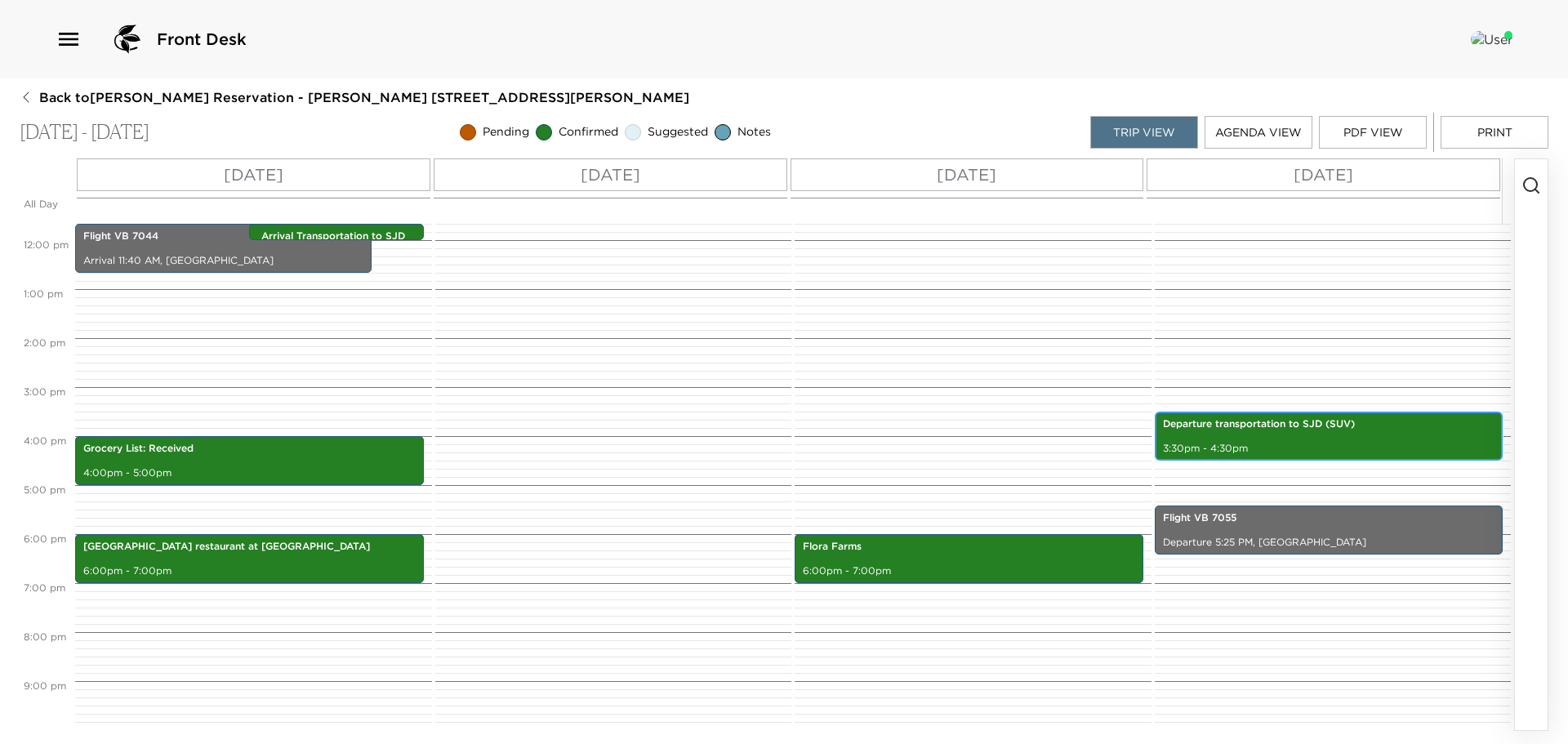
click at [1305, 431] on p "Departure transportation to SJD (SUV)" at bounding box center [1329, 424] width 333 height 13
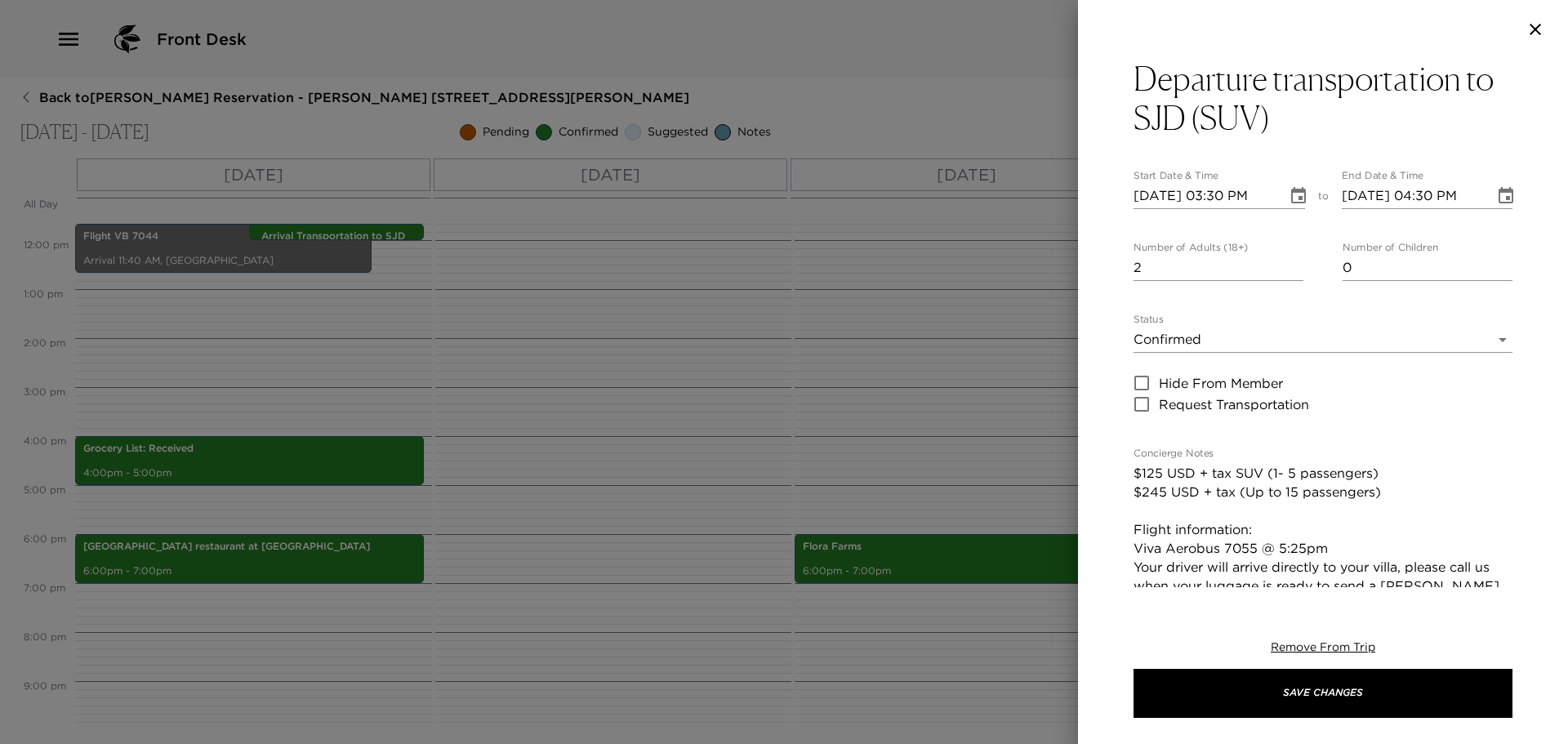
click at [1004, 636] on div at bounding box center [784, 372] width 1568 height 744
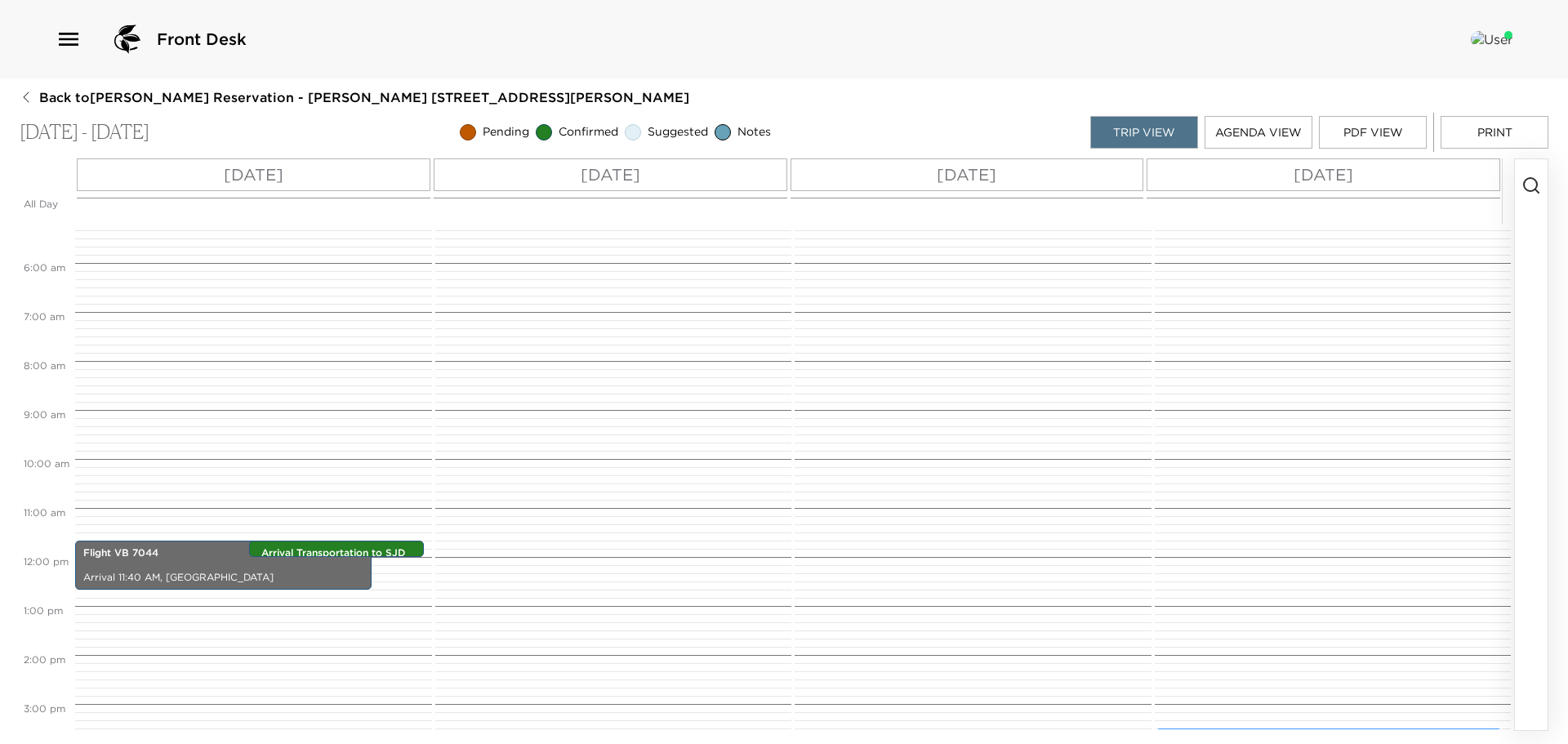
scroll to position [245, 0]
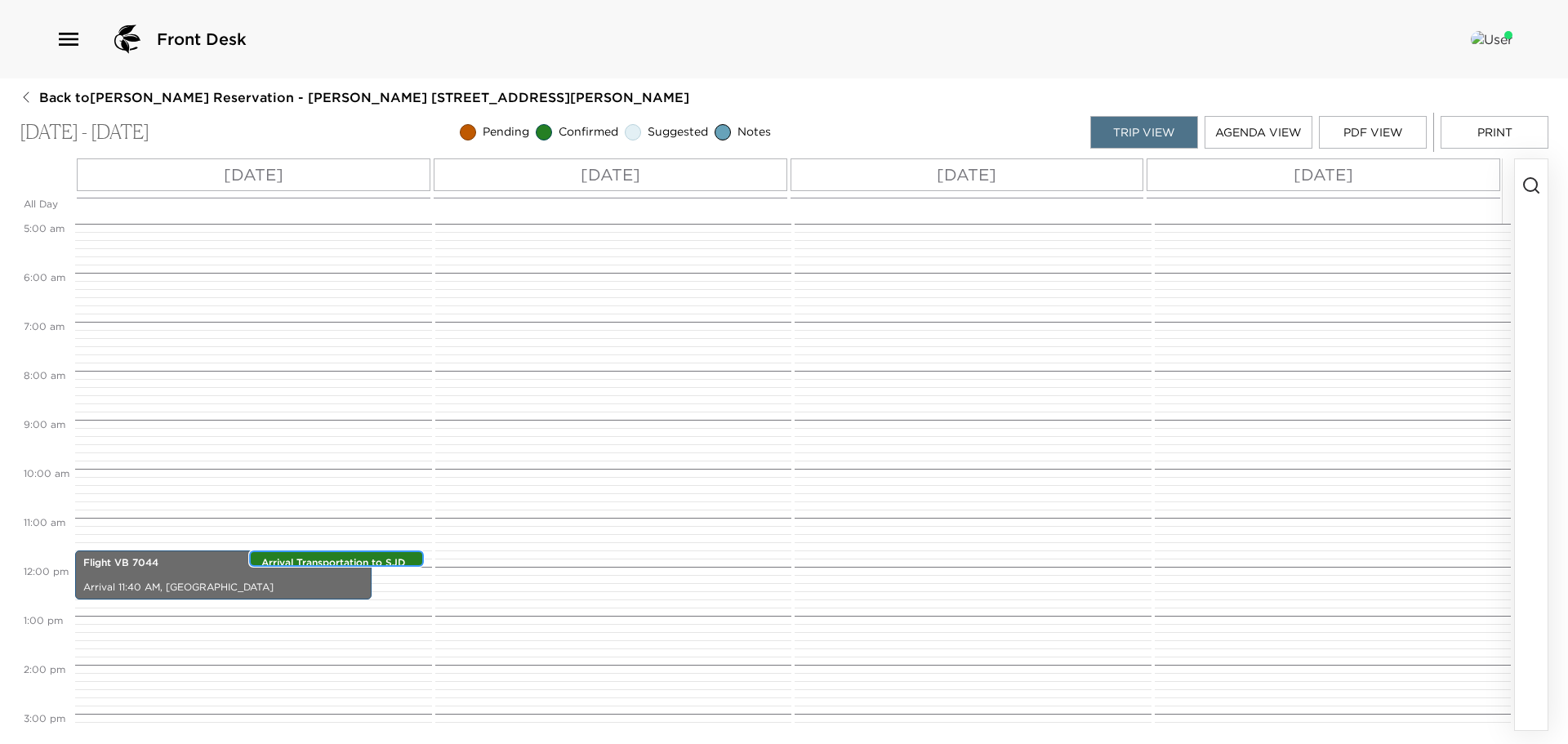
click at [351, 556] on div "Arrival Transportation to SJD (SUV) 11:40am - 12:00pm" at bounding box center [340, 559] width 164 height 13
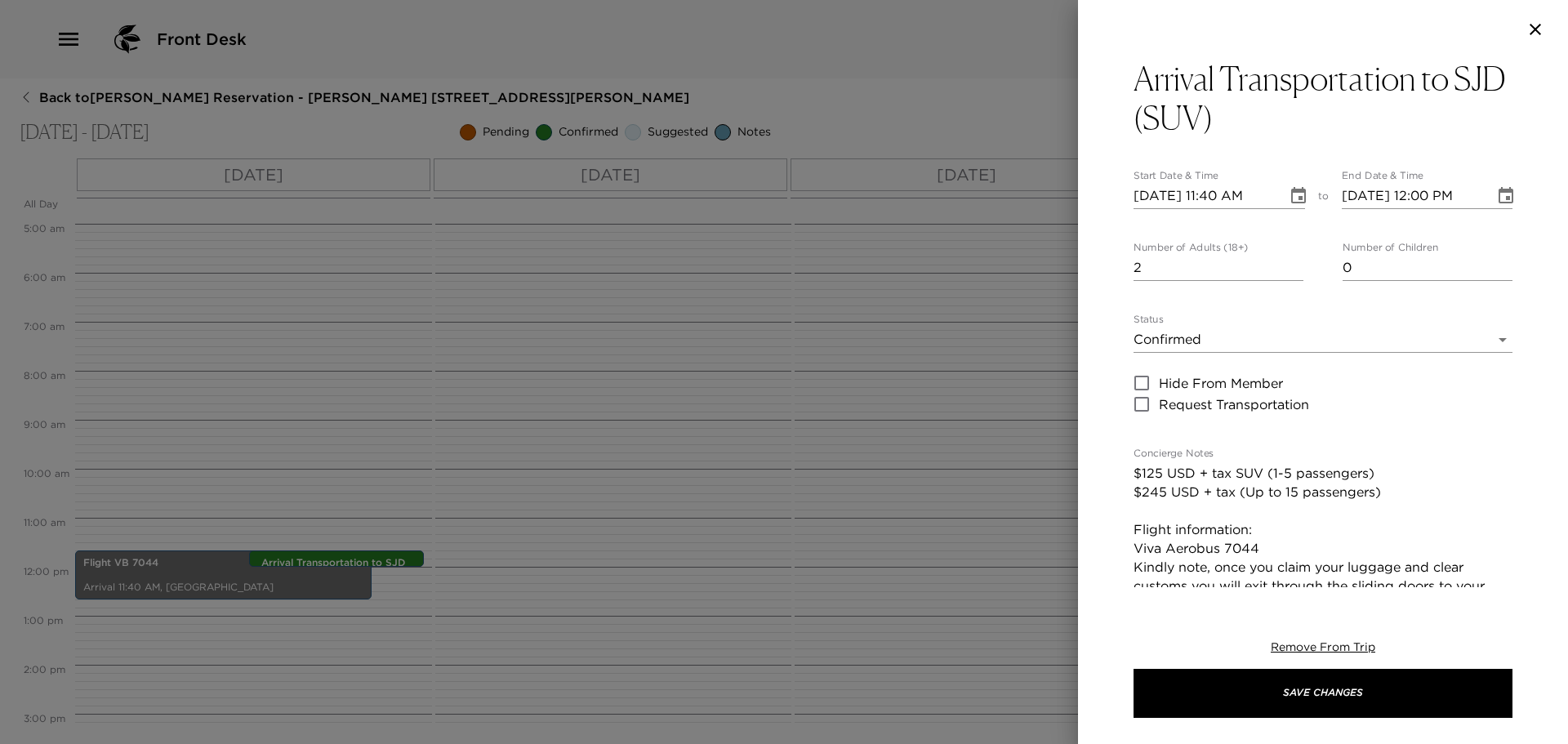
click at [1001, 525] on div at bounding box center [784, 372] width 1568 height 744
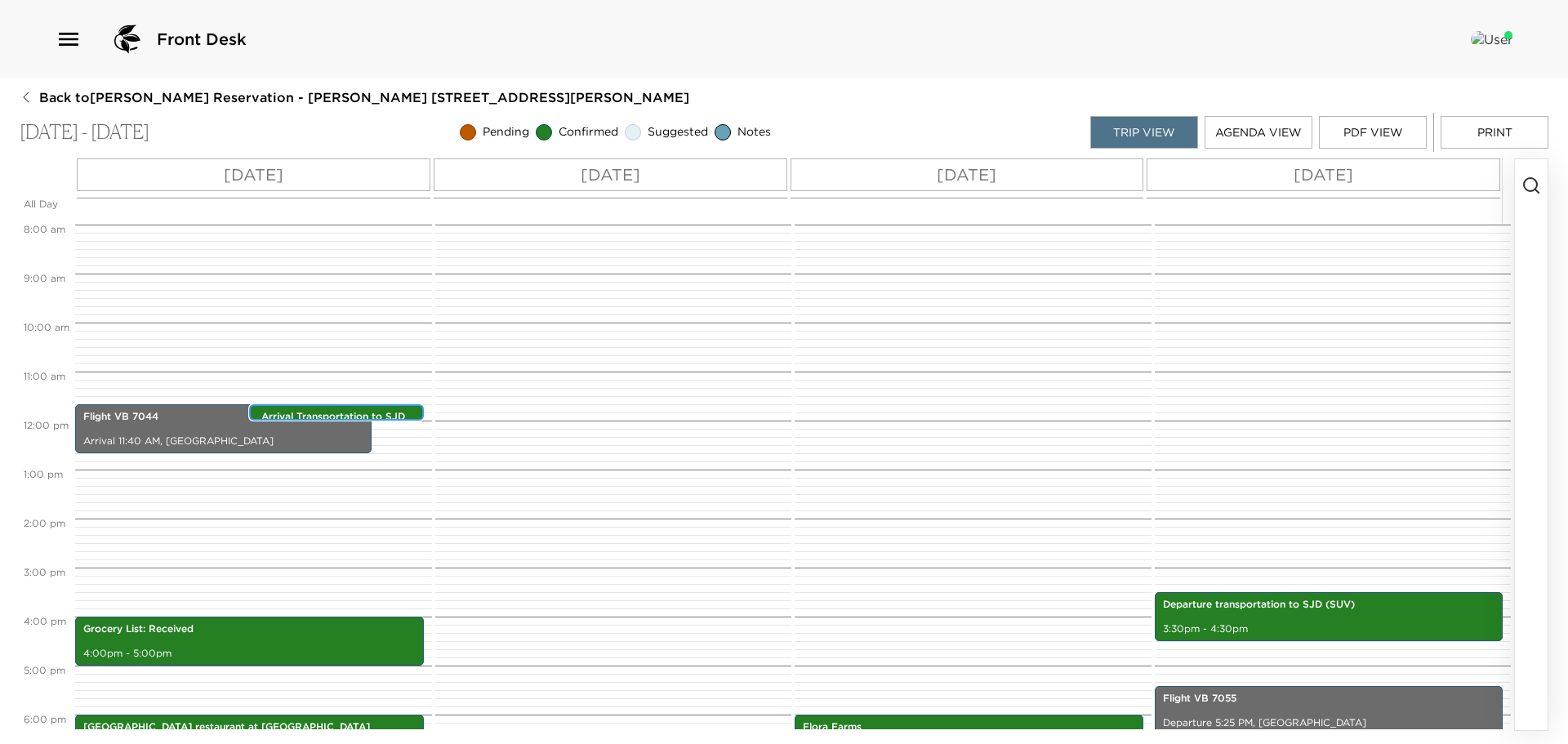
scroll to position [572, 0]
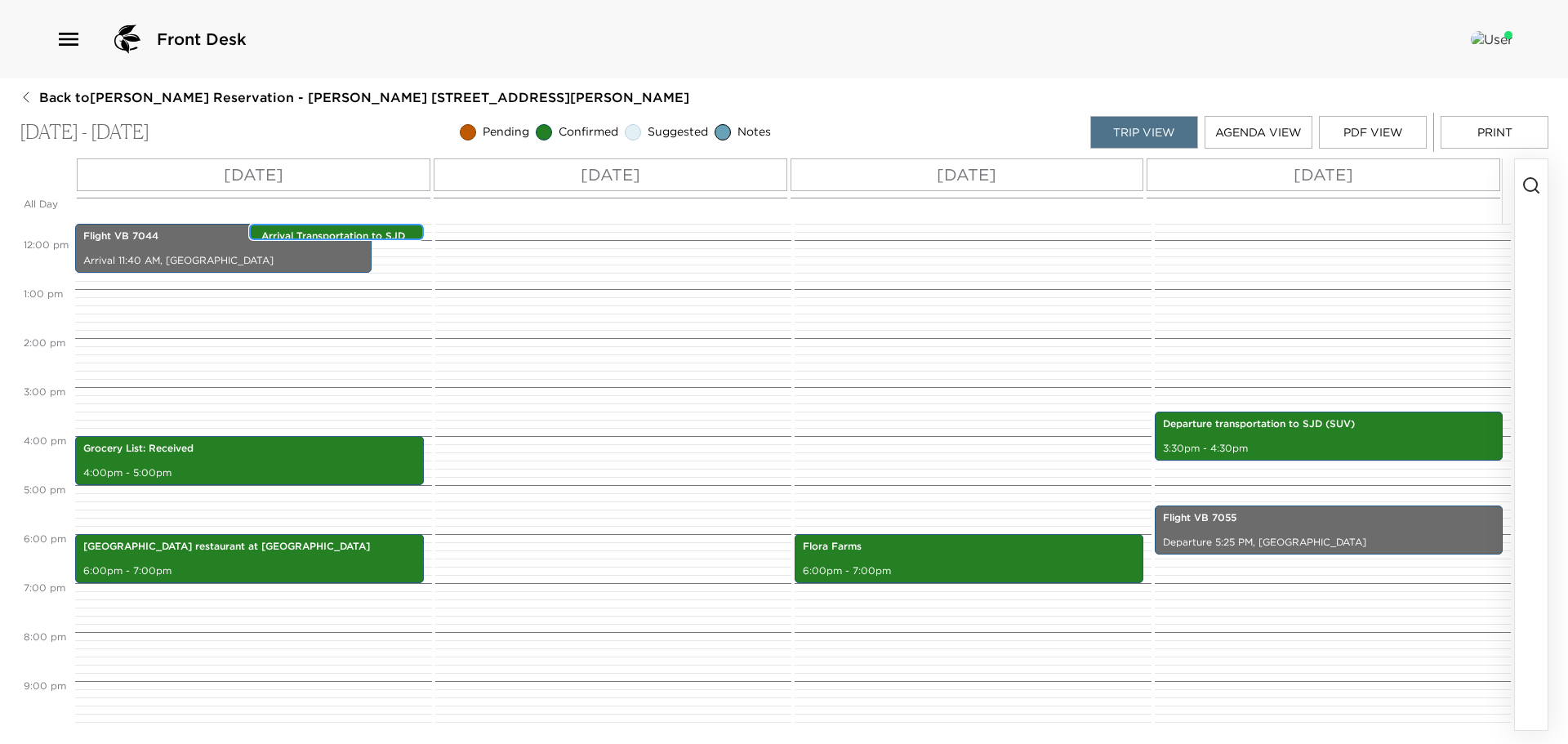
click at [324, 237] on p "Arrival Transportation to SJD (SUV)" at bounding box center [340, 243] width 158 height 28
click at [328, 232] on p "Arrival Transportation to SJD (SUV)" at bounding box center [340, 243] width 158 height 28
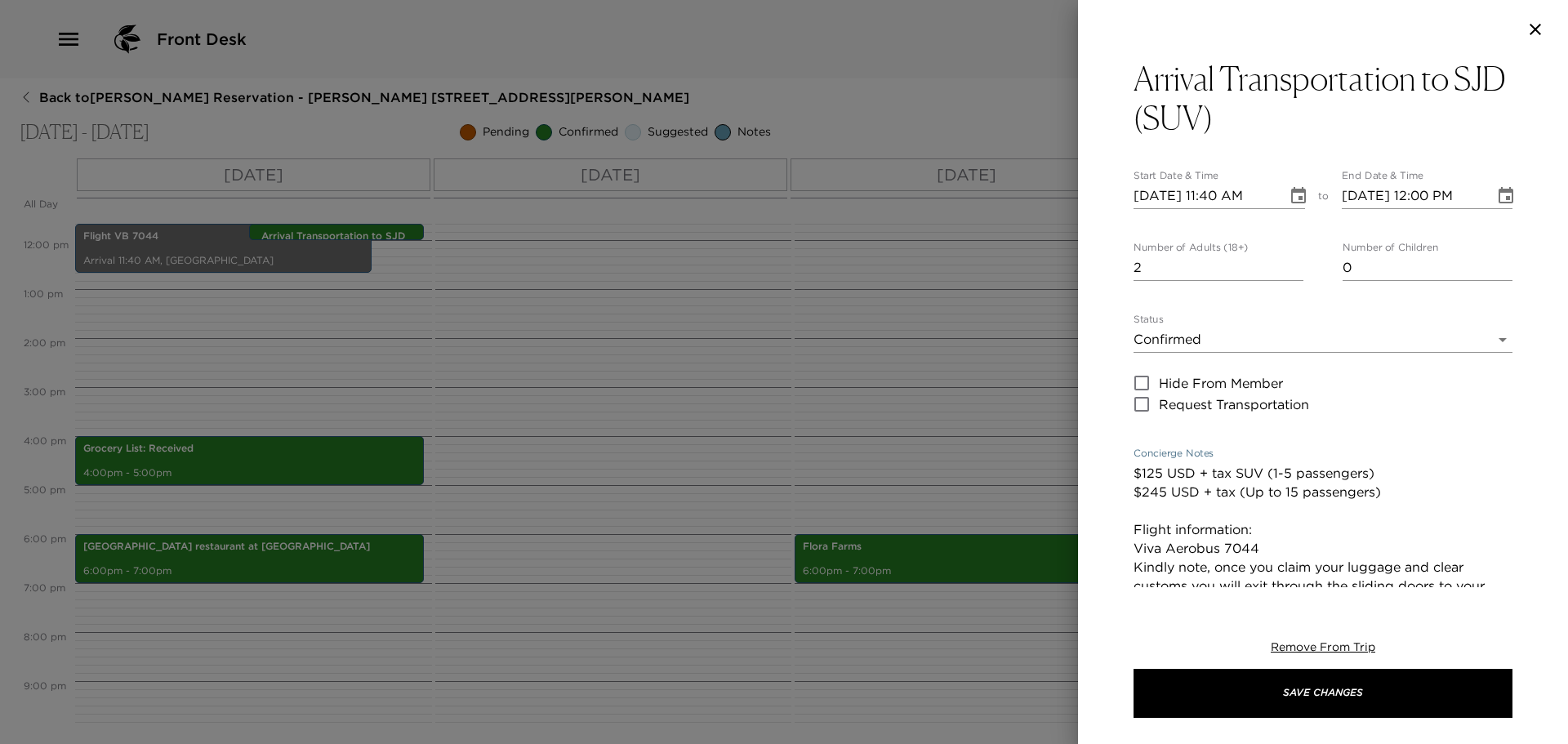
drag, startPoint x: 1200, startPoint y: 553, endPoint x: 1115, endPoint y: 555, distance: 85.0
click at [1115, 555] on div "Arrival Transportation to SJD (SUV) Start Date & Time 09/01/2025 11:40 AM to En…" at bounding box center [1323, 323] width 490 height 529
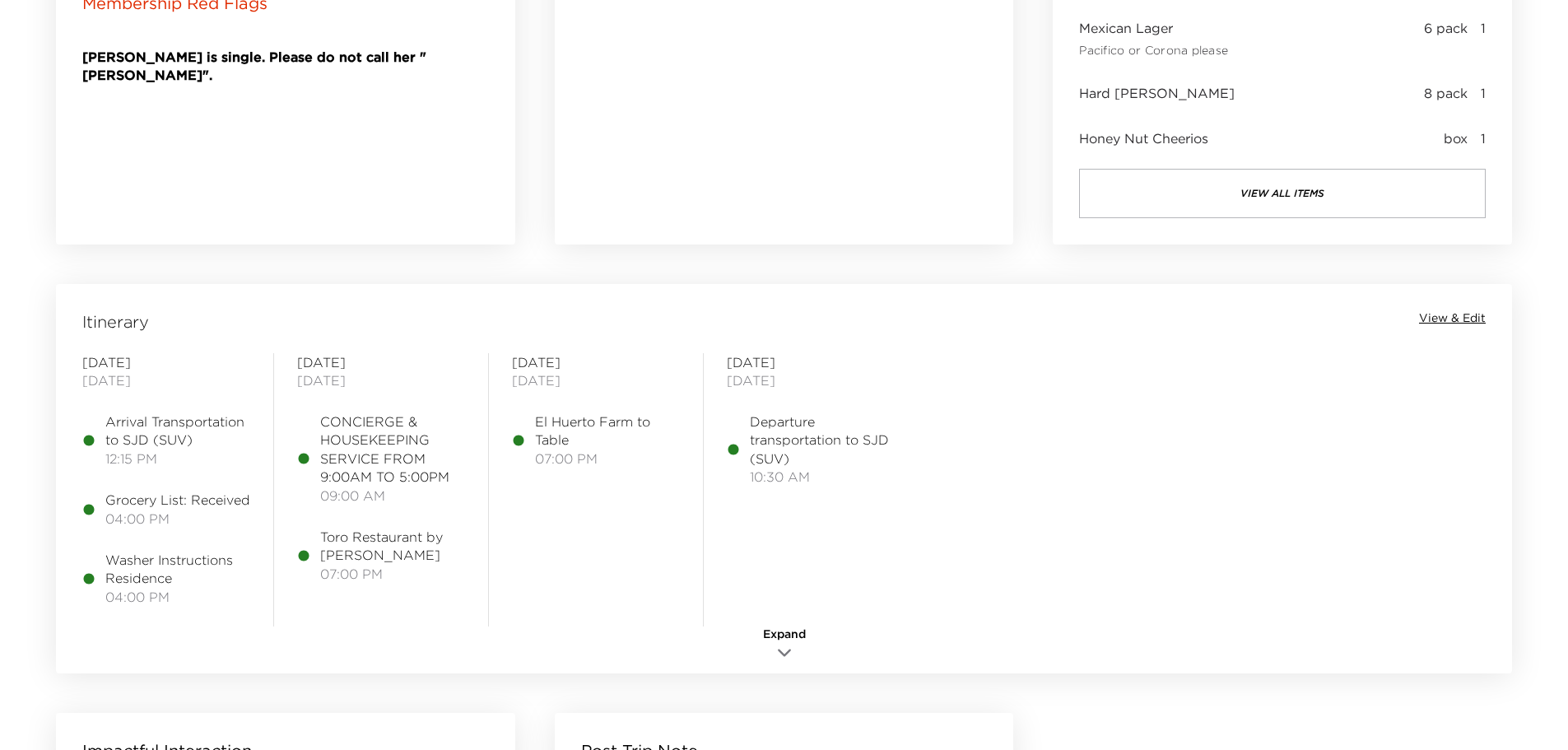
scroll to position [1236, 0]
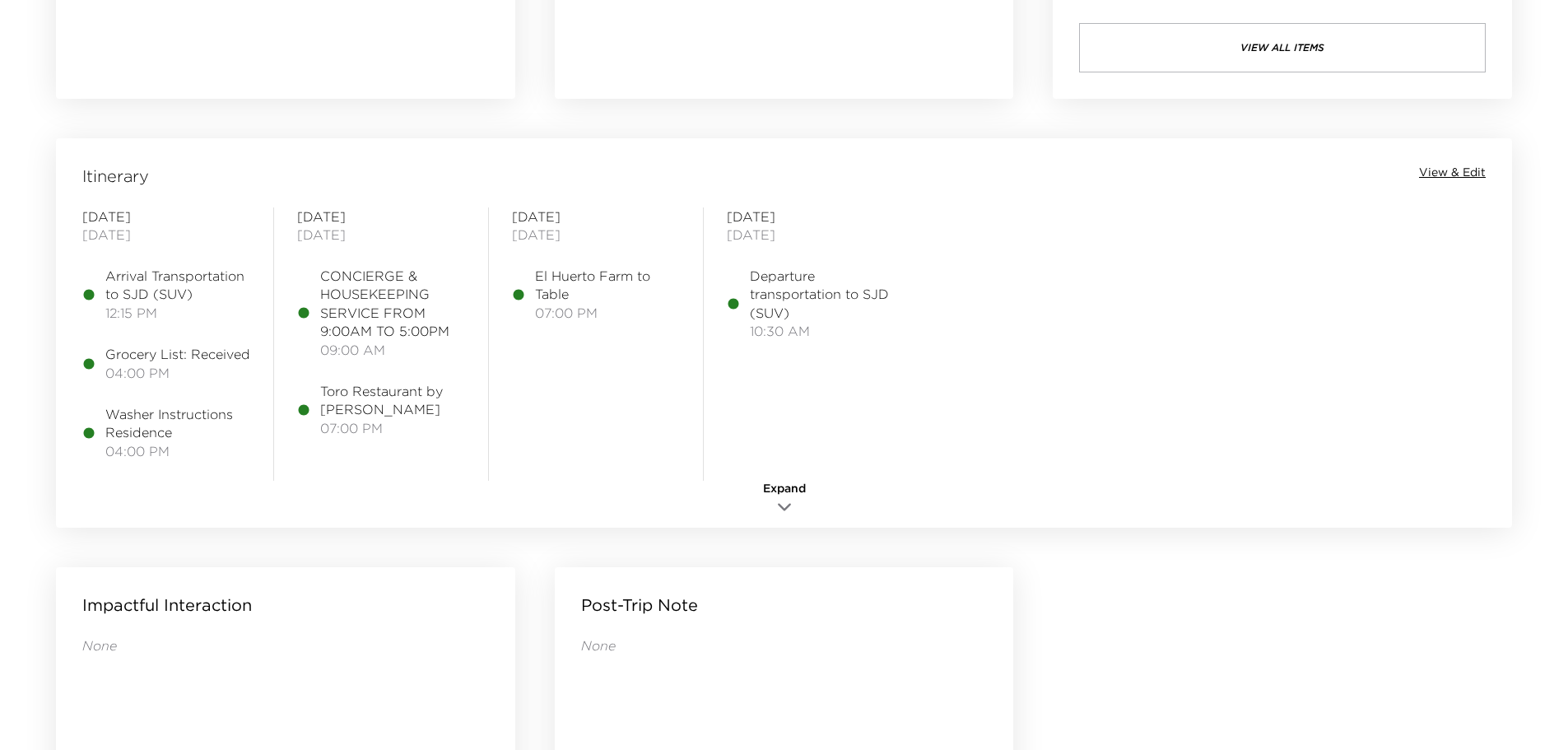
click at [1465, 169] on span "View & Edit" at bounding box center [1453, 173] width 67 height 16
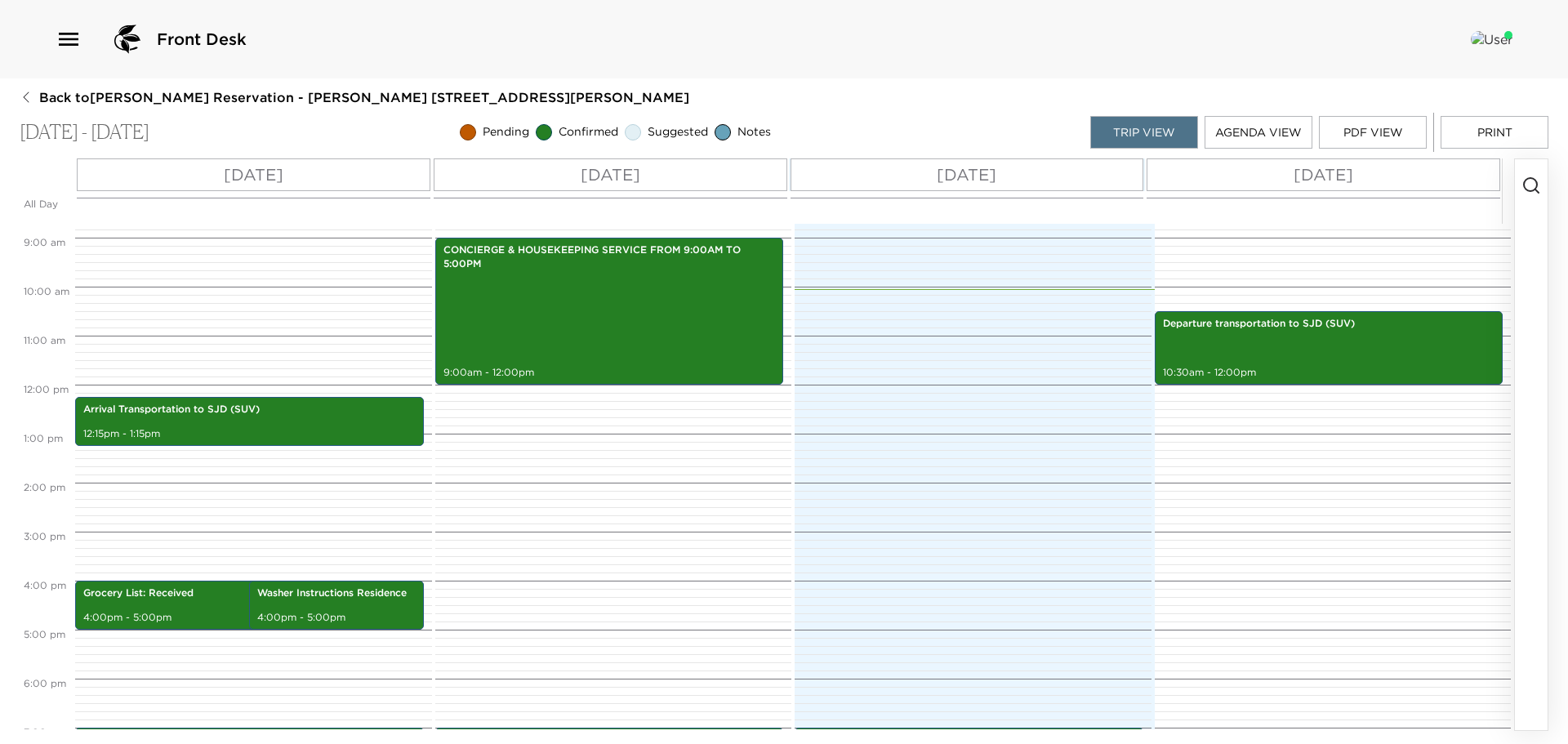
scroll to position [180, 0]
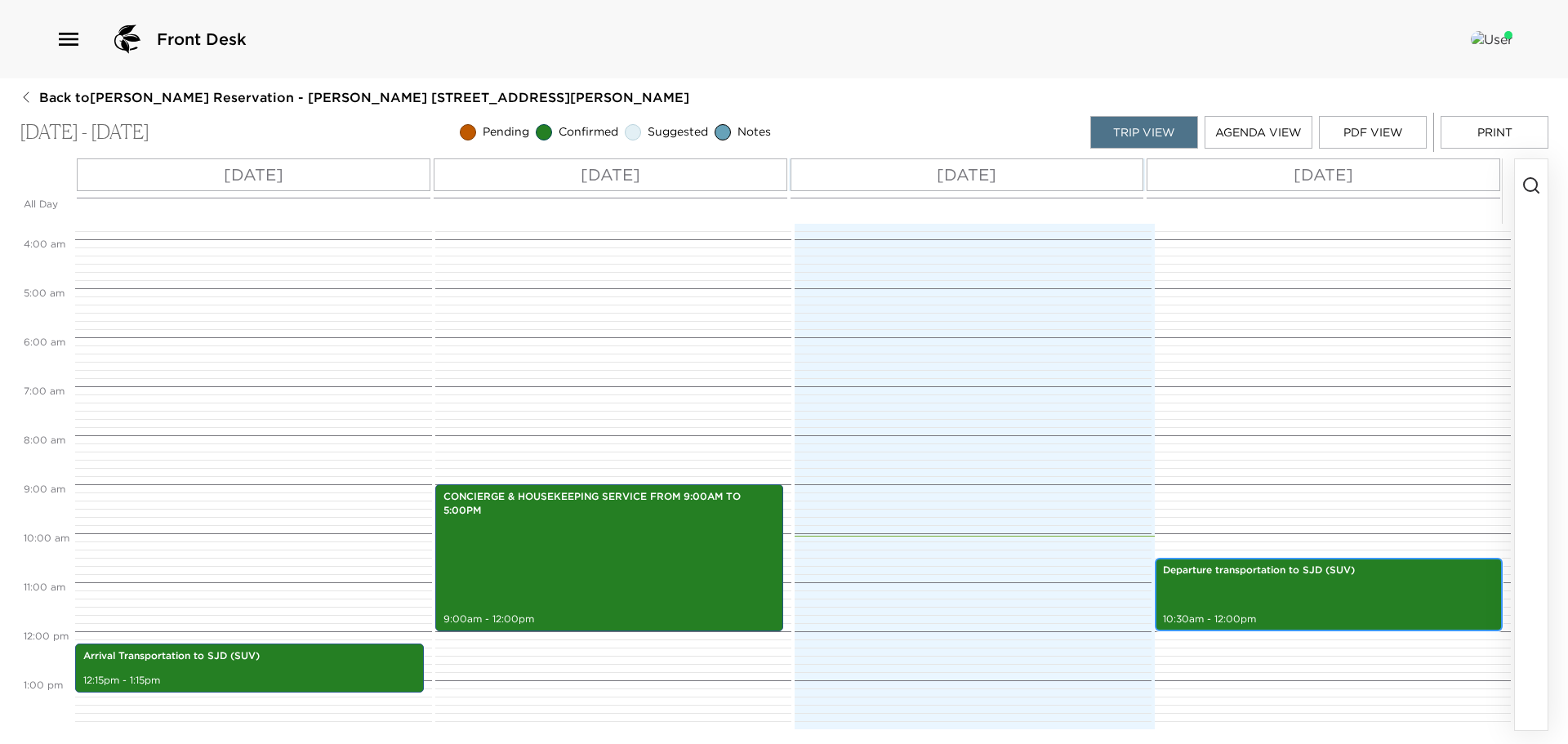
click at [1290, 600] on div "Departure transportation to SJD (SUV) 10:30am - 12:00pm" at bounding box center [1329, 595] width 339 height 68
